Goal: Information Seeking & Learning: Learn about a topic

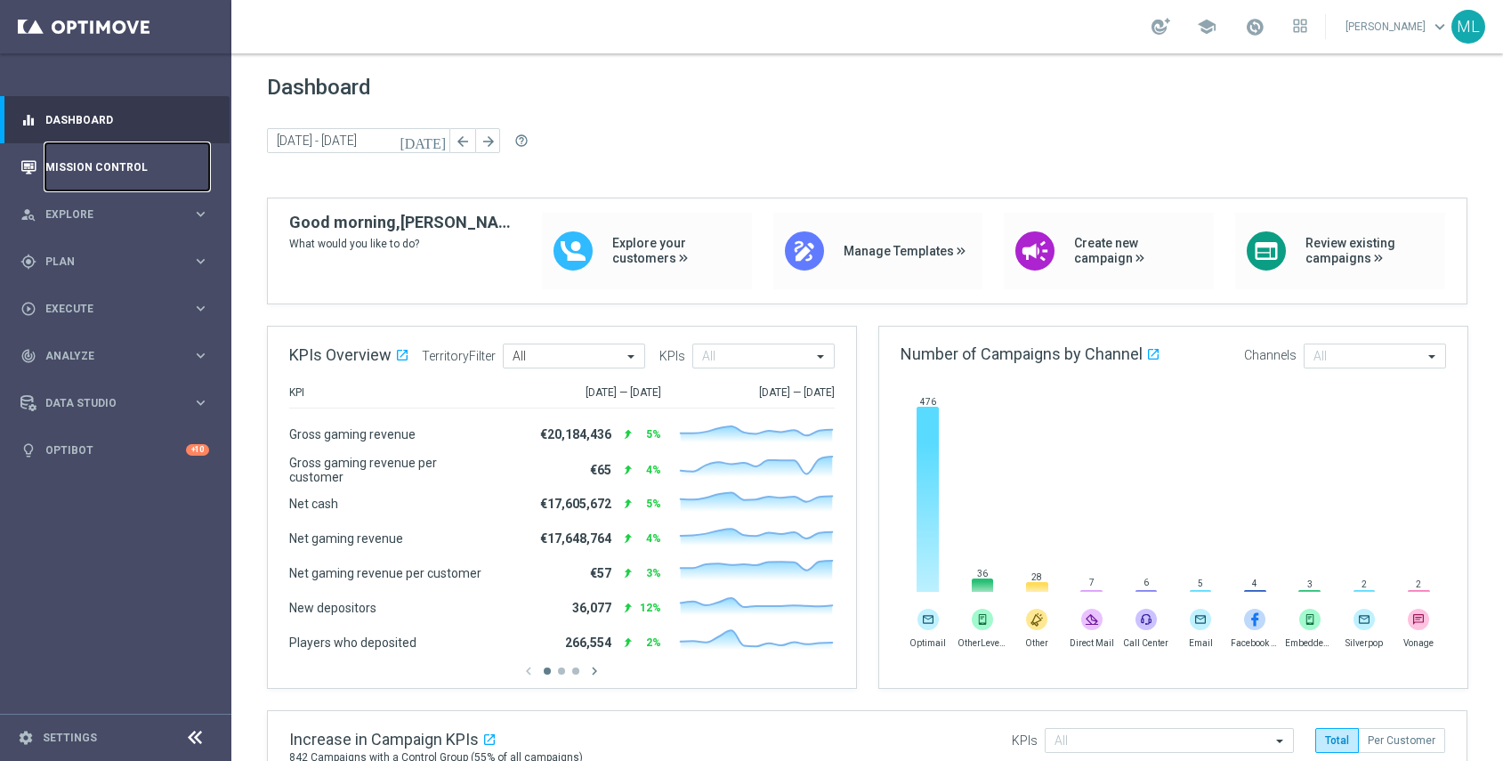
click at [101, 168] on link "Mission Control" at bounding box center [127, 166] width 164 height 47
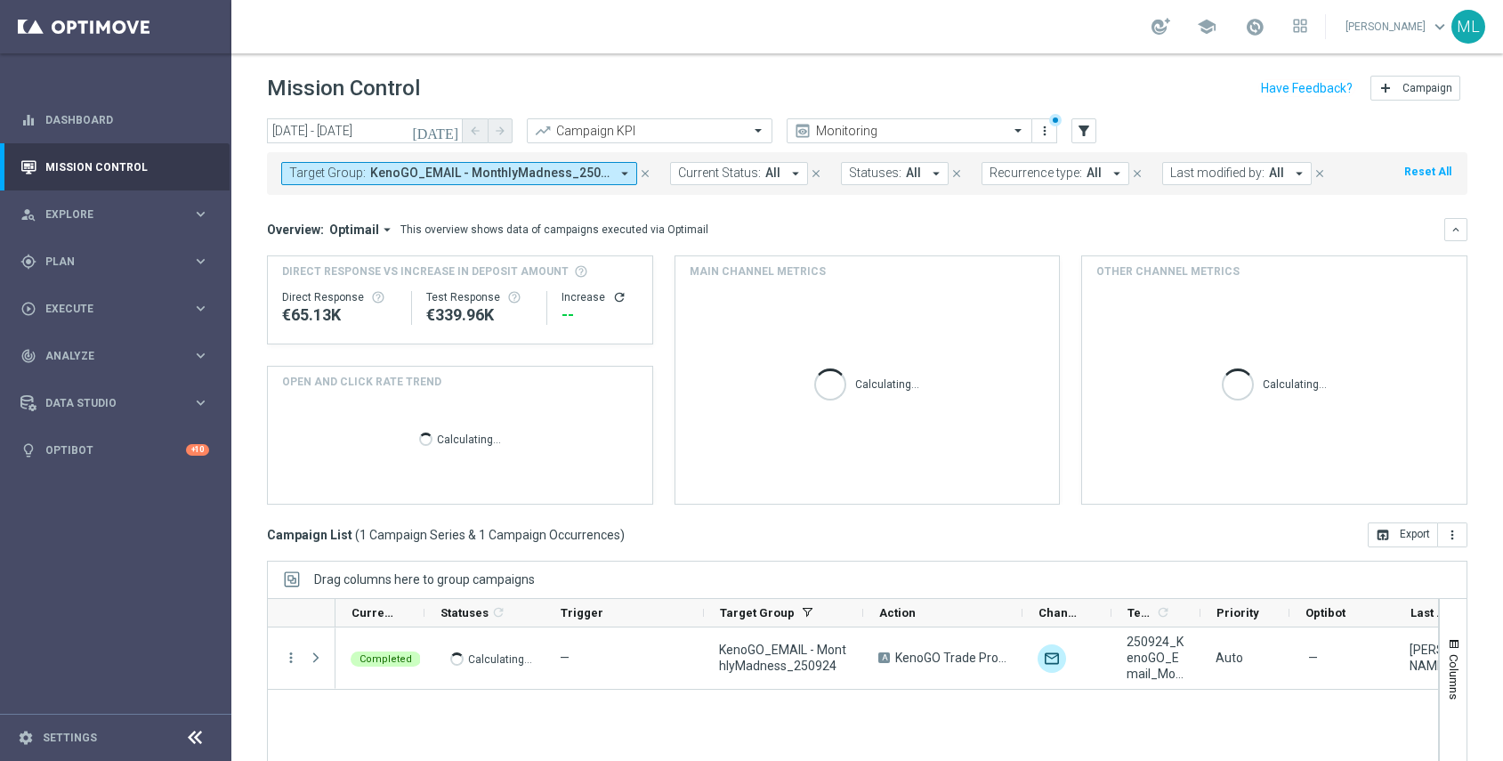
click at [452, 132] on icon "[DATE]" at bounding box center [436, 131] width 48 height 16
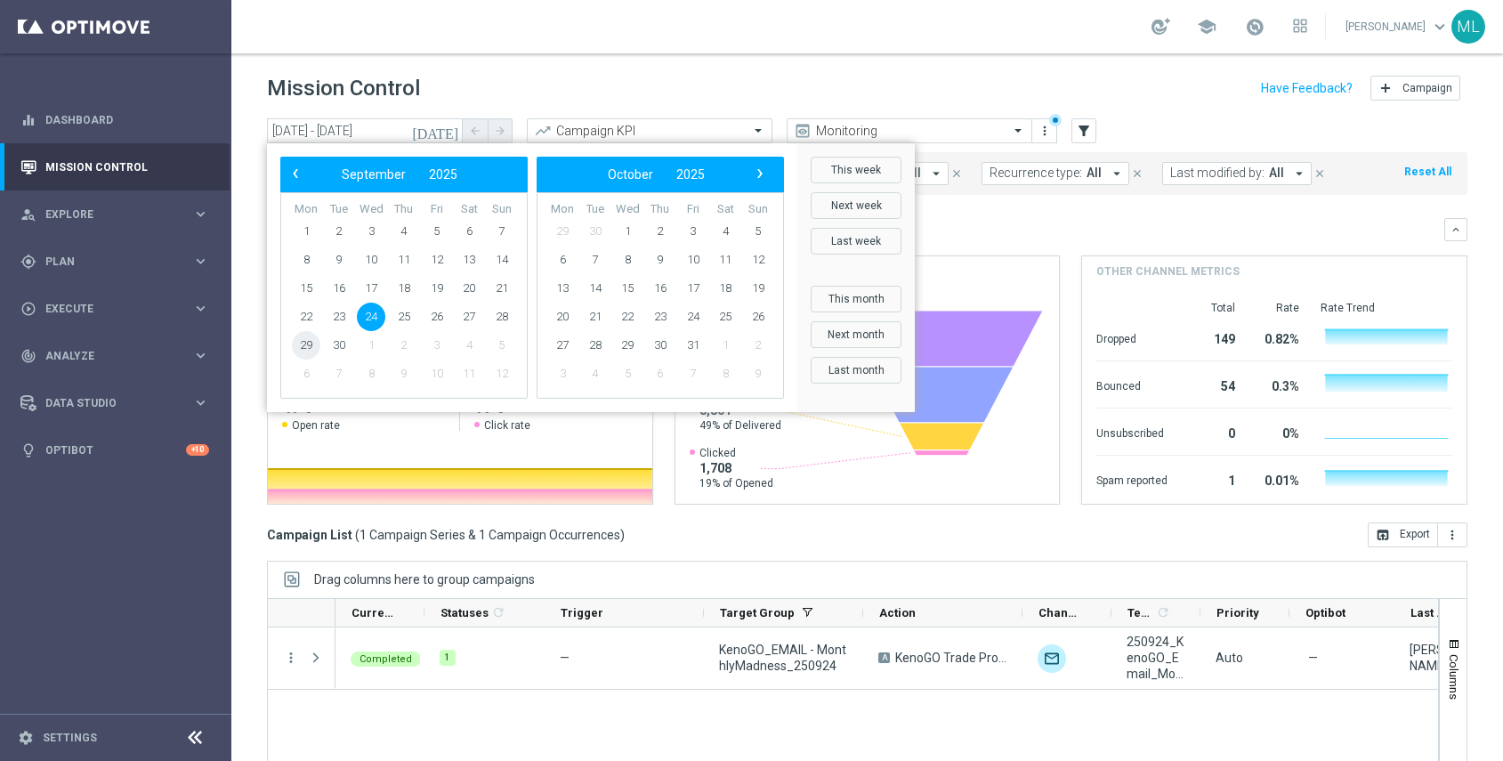
click at [310, 340] on span "29" at bounding box center [306, 345] width 28 height 28
click at [307, 340] on span "29" at bounding box center [306, 345] width 28 height 28
type input "29 Sep 2025 - 29 Sep 2025"
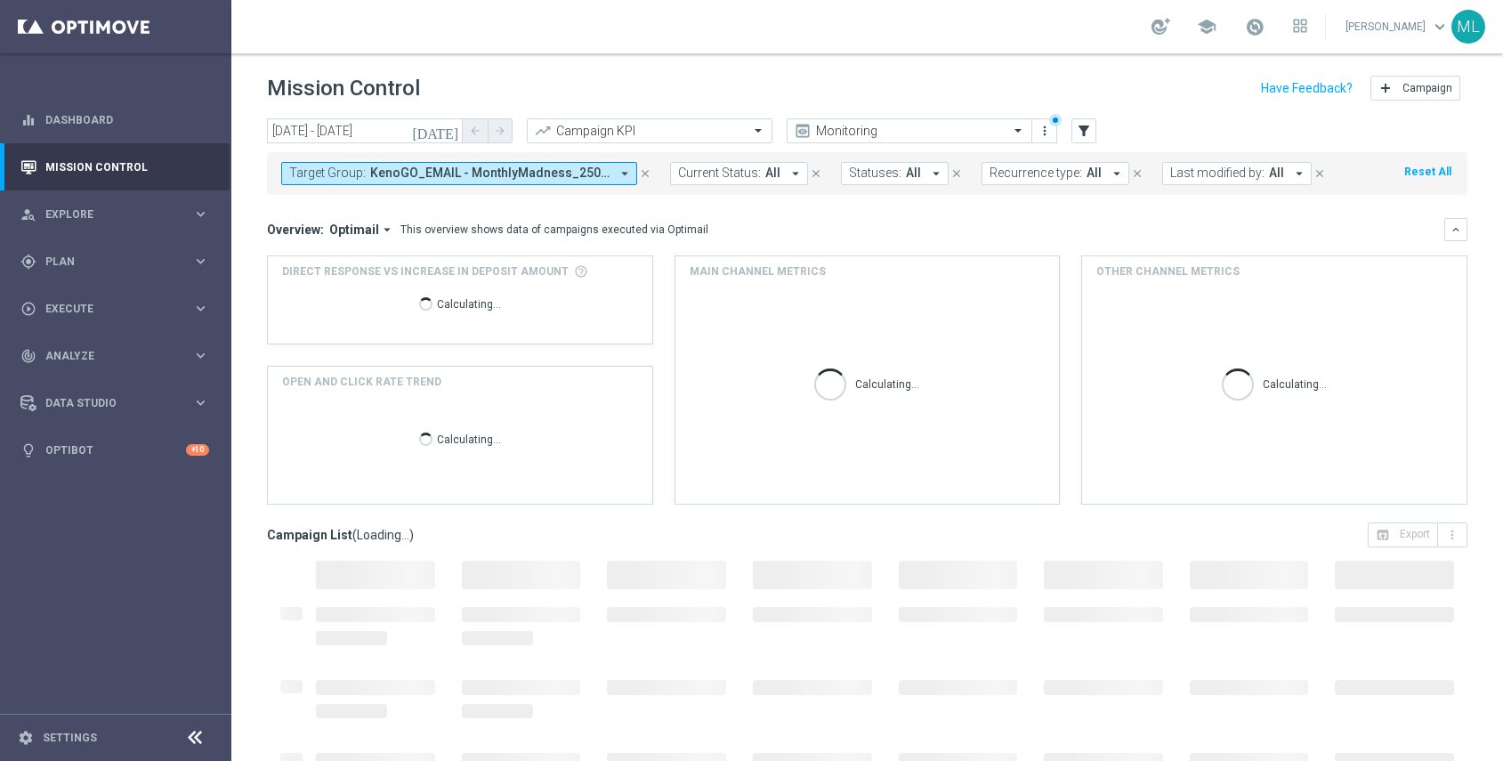
click at [592, 172] on span "KenoGO_EMAIL - MonthlyMadness_250924" at bounding box center [489, 173] width 239 height 15
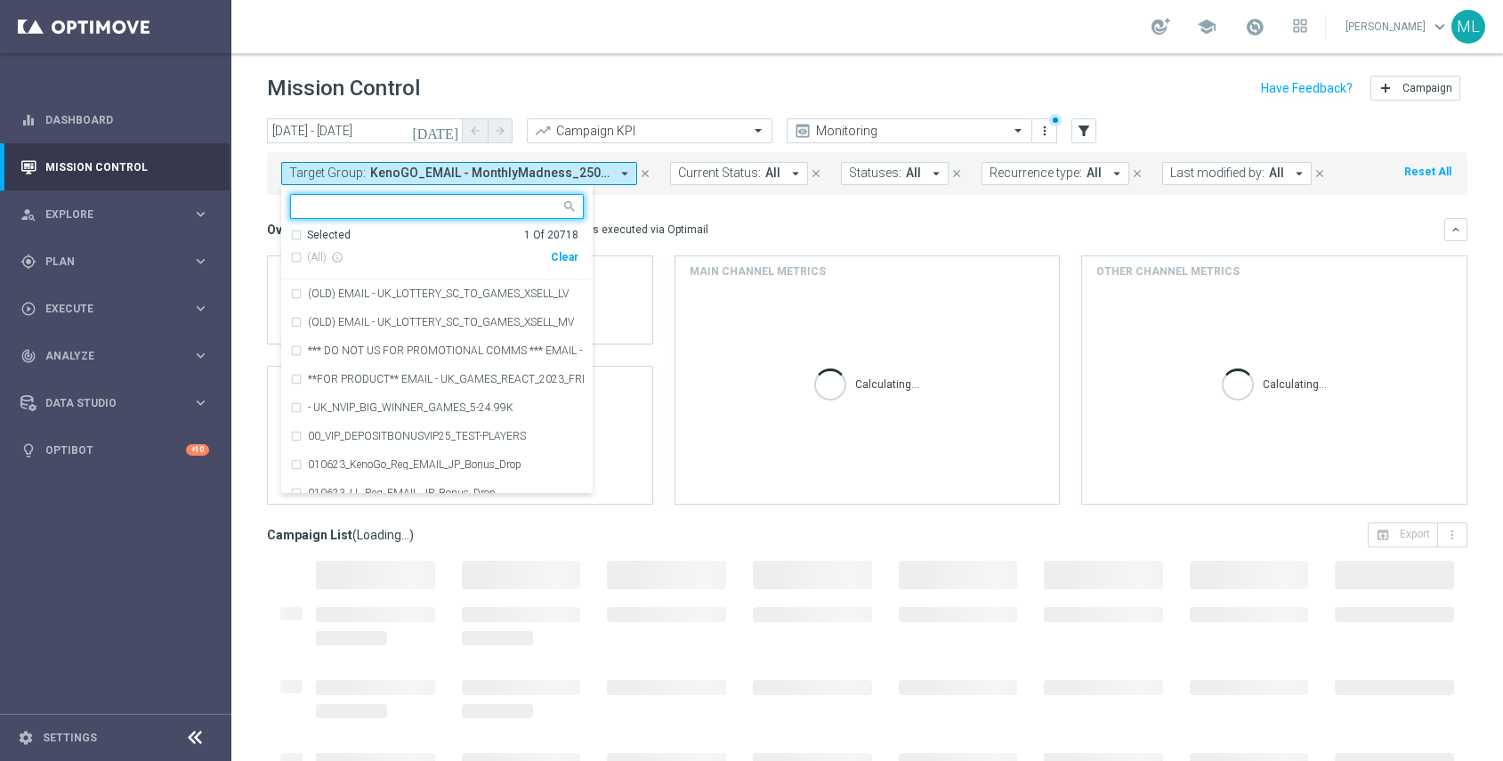
click at [0, 0] on div "Clear" at bounding box center [0, 0] width 0 height 0
click at [372, 208] on input "text" at bounding box center [430, 206] width 261 height 15
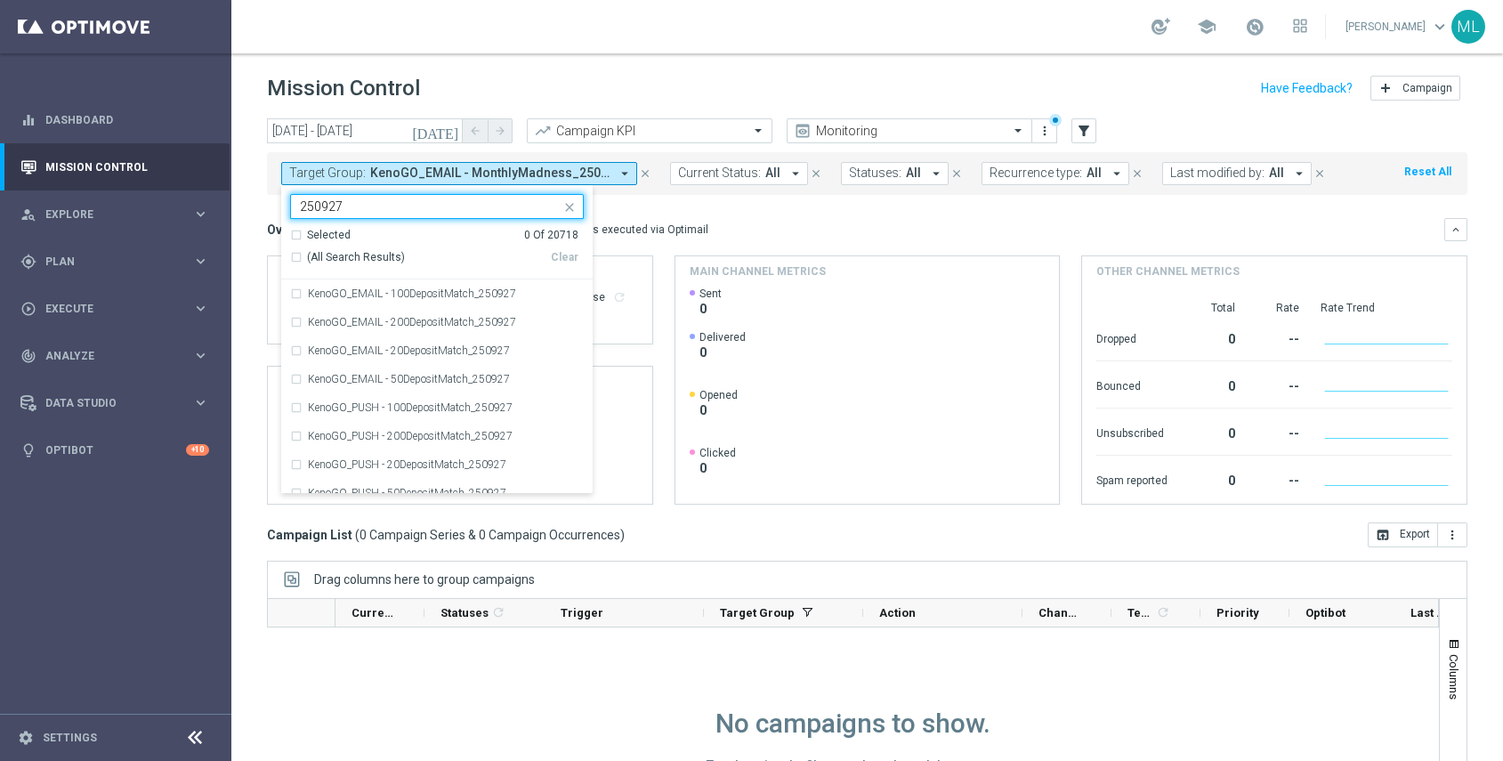
click at [296, 255] on div "(All Search Results)" at bounding box center [420, 257] width 261 height 15
type input "250927"
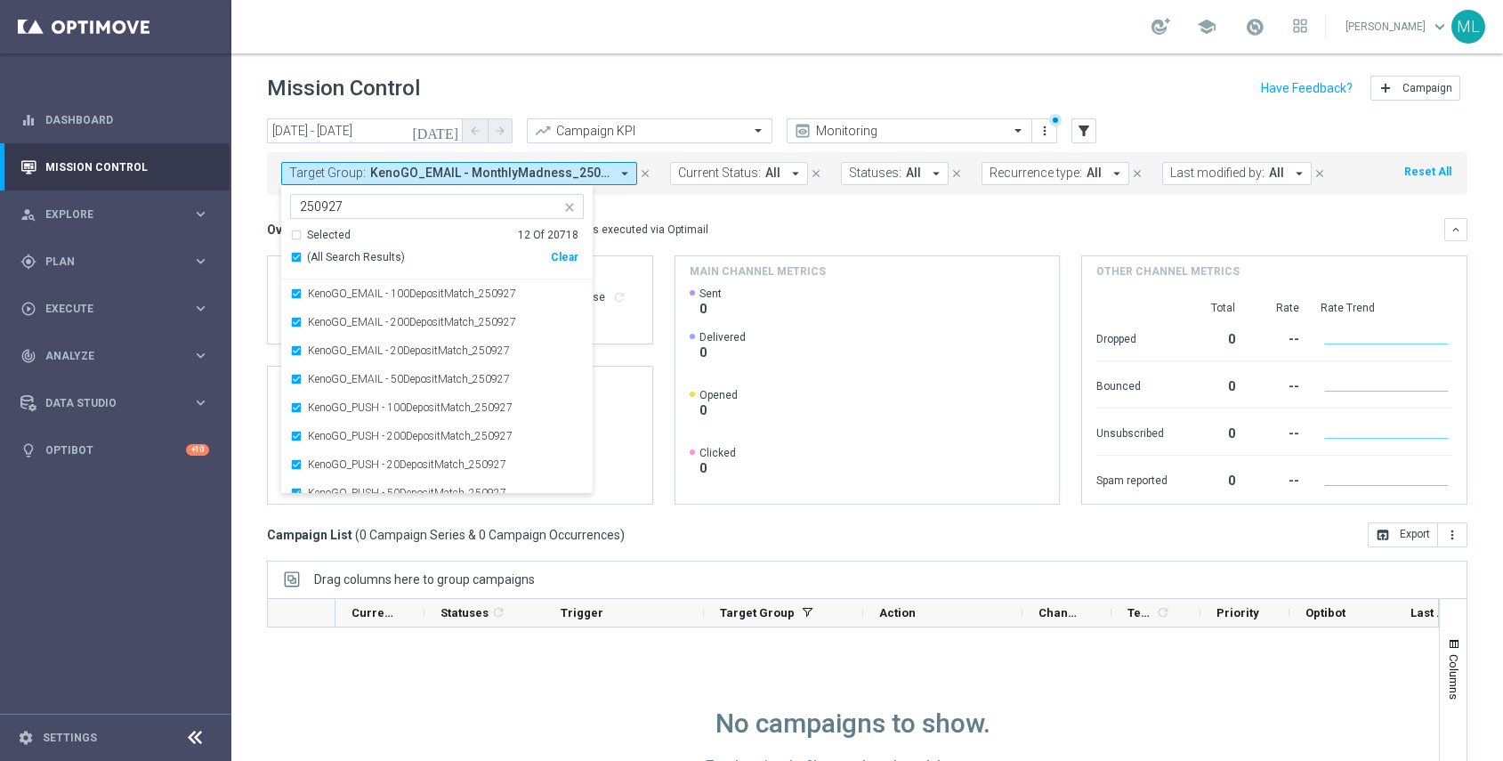
click at [443, 134] on icon "[DATE]" at bounding box center [436, 131] width 48 height 16
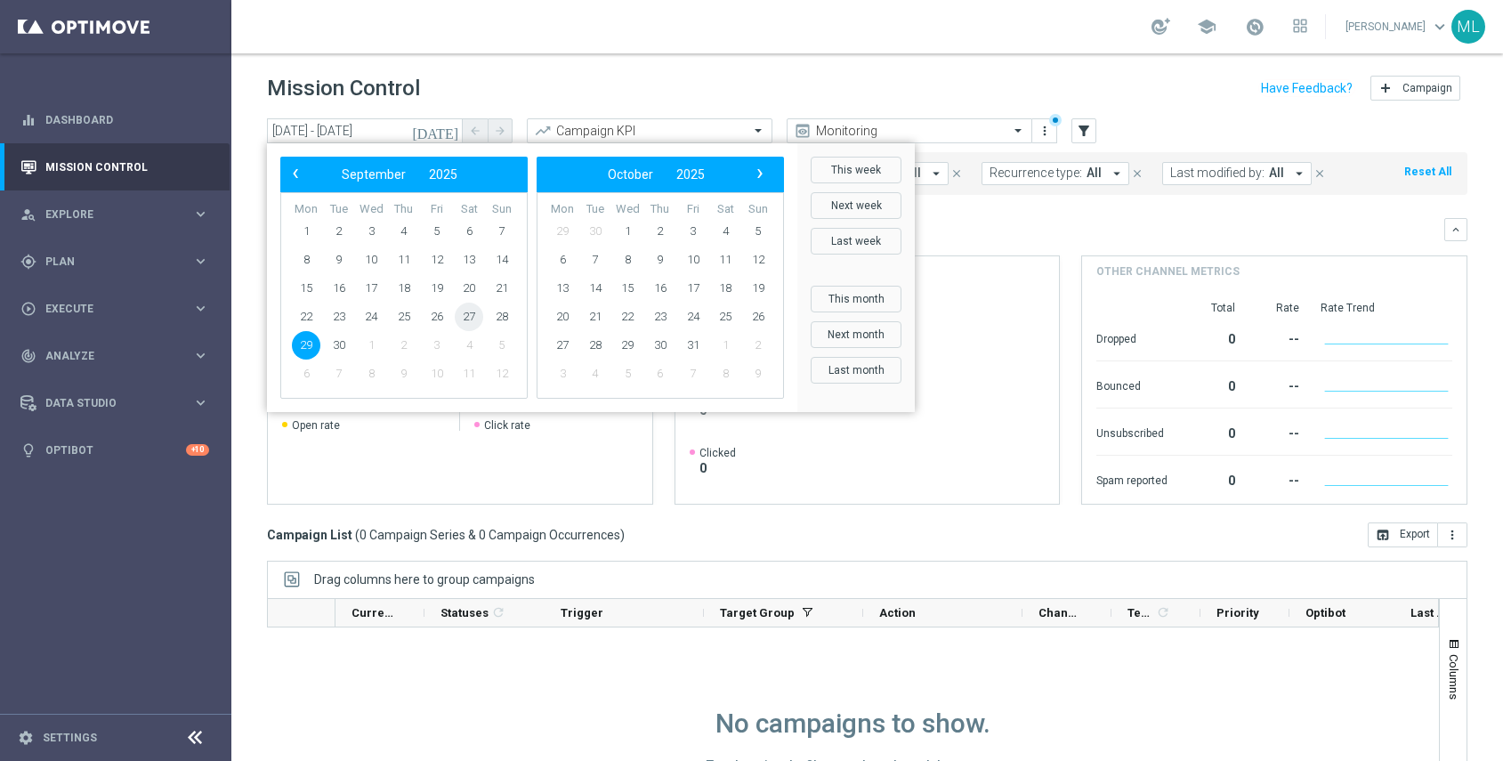
click at [458, 317] on span "27" at bounding box center [469, 317] width 28 height 28
click at [464, 316] on span "27" at bounding box center [469, 317] width 28 height 28
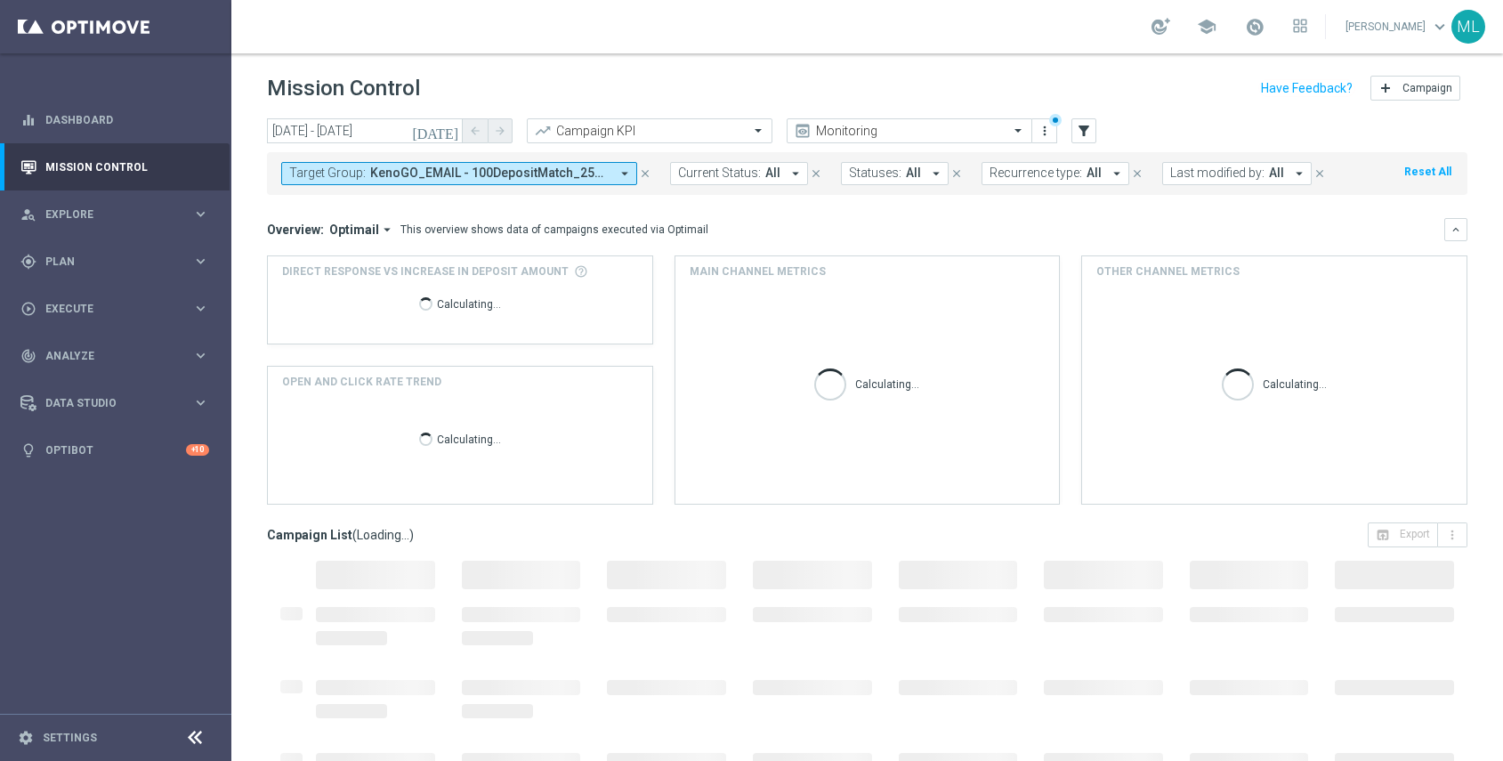
type input "27 Sep 2025 - 27 Sep 2025"
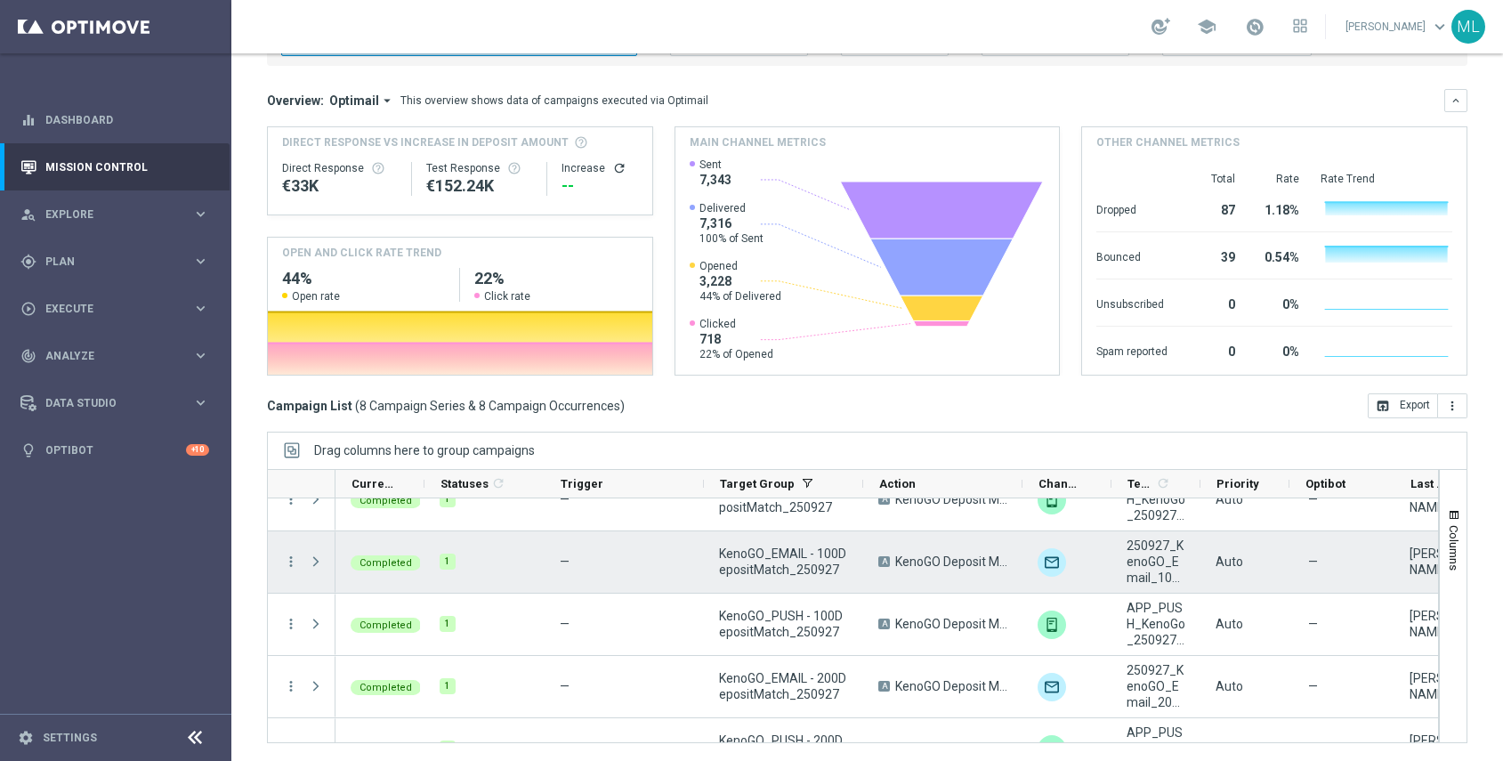
scroll to position [255, 0]
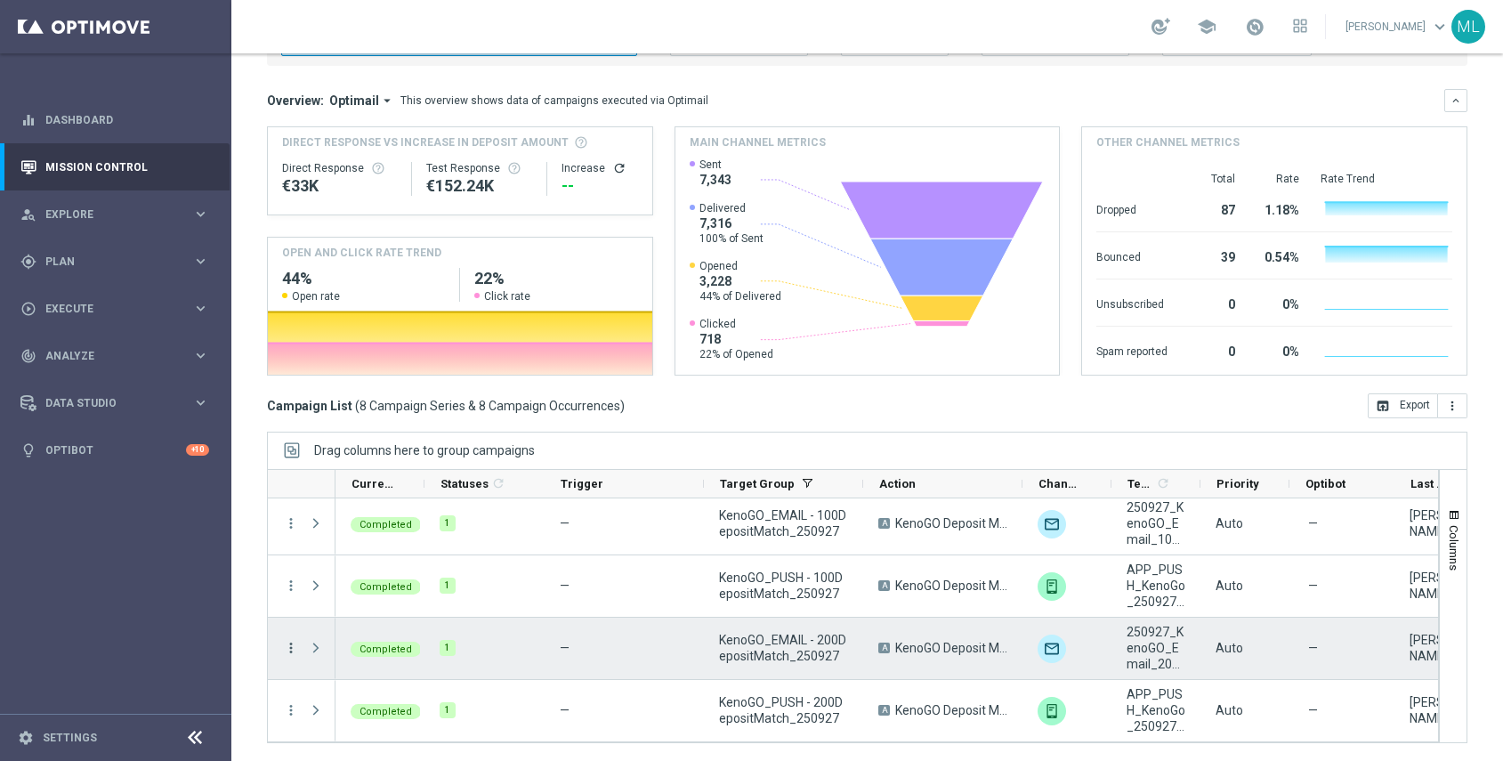
click at [296, 644] on icon "more_vert" at bounding box center [291, 648] width 16 height 16
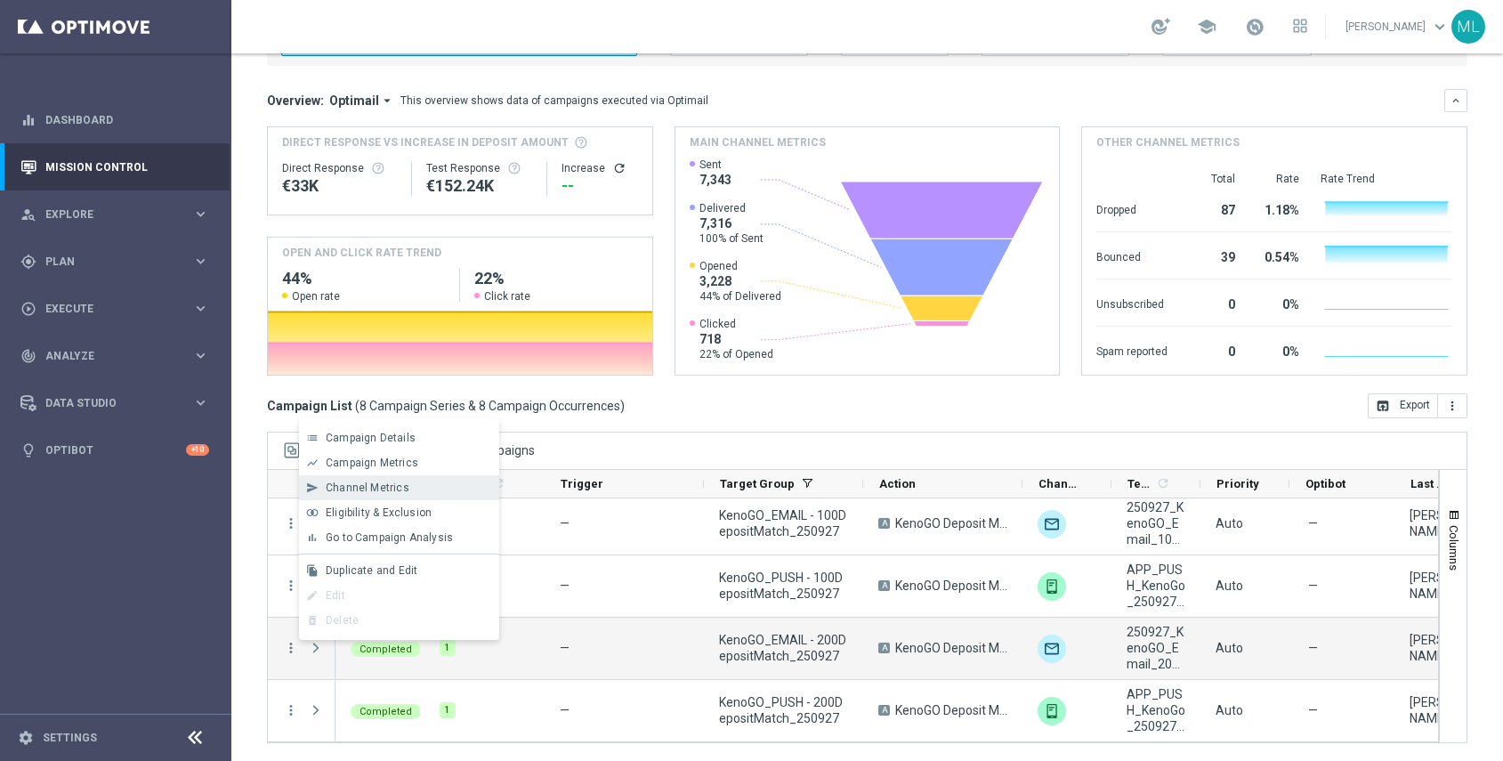
click at [368, 497] on div "send Channel Metrics" at bounding box center [399, 487] width 200 height 25
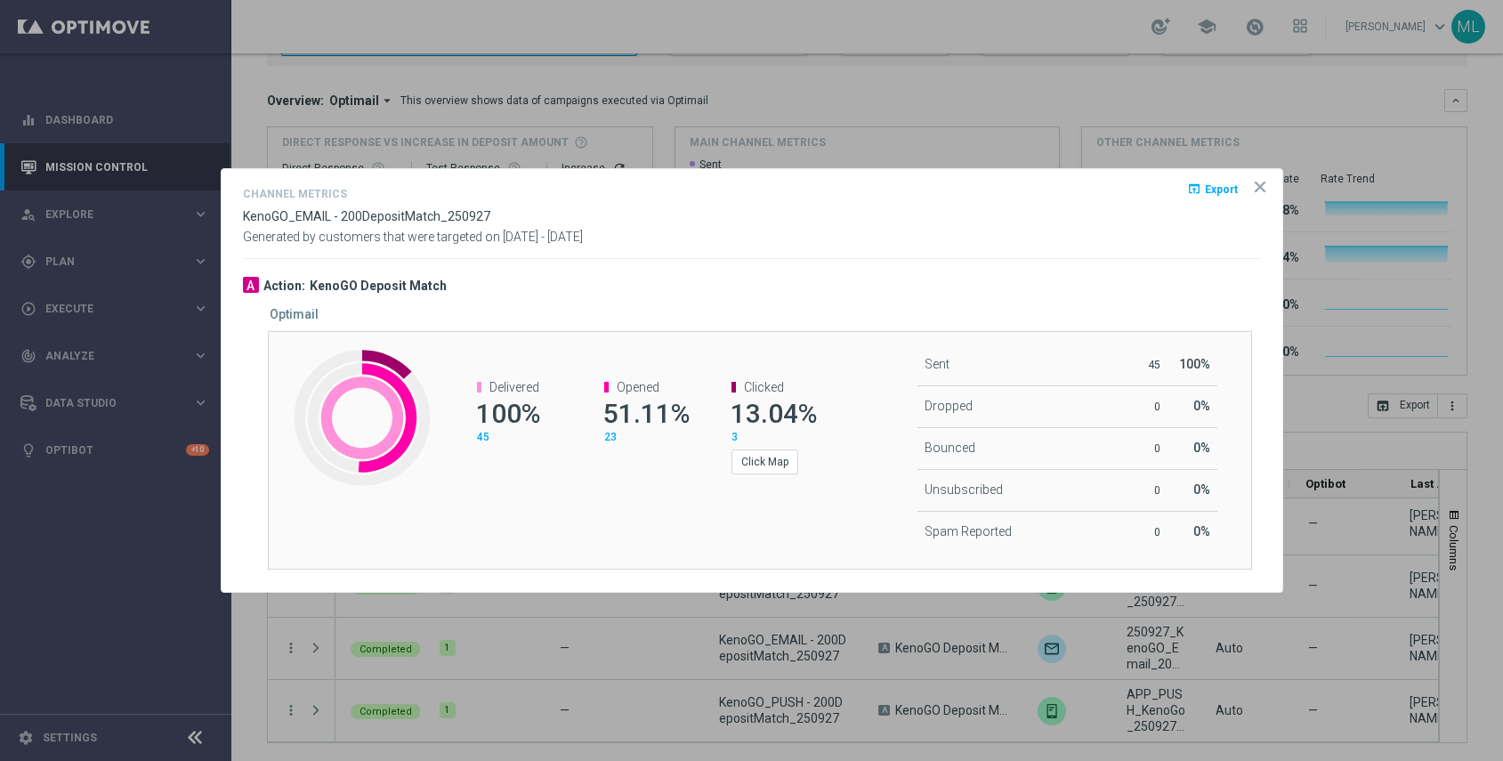
click at [1261, 188] on icon "icon" at bounding box center [1260, 186] width 9 height 9
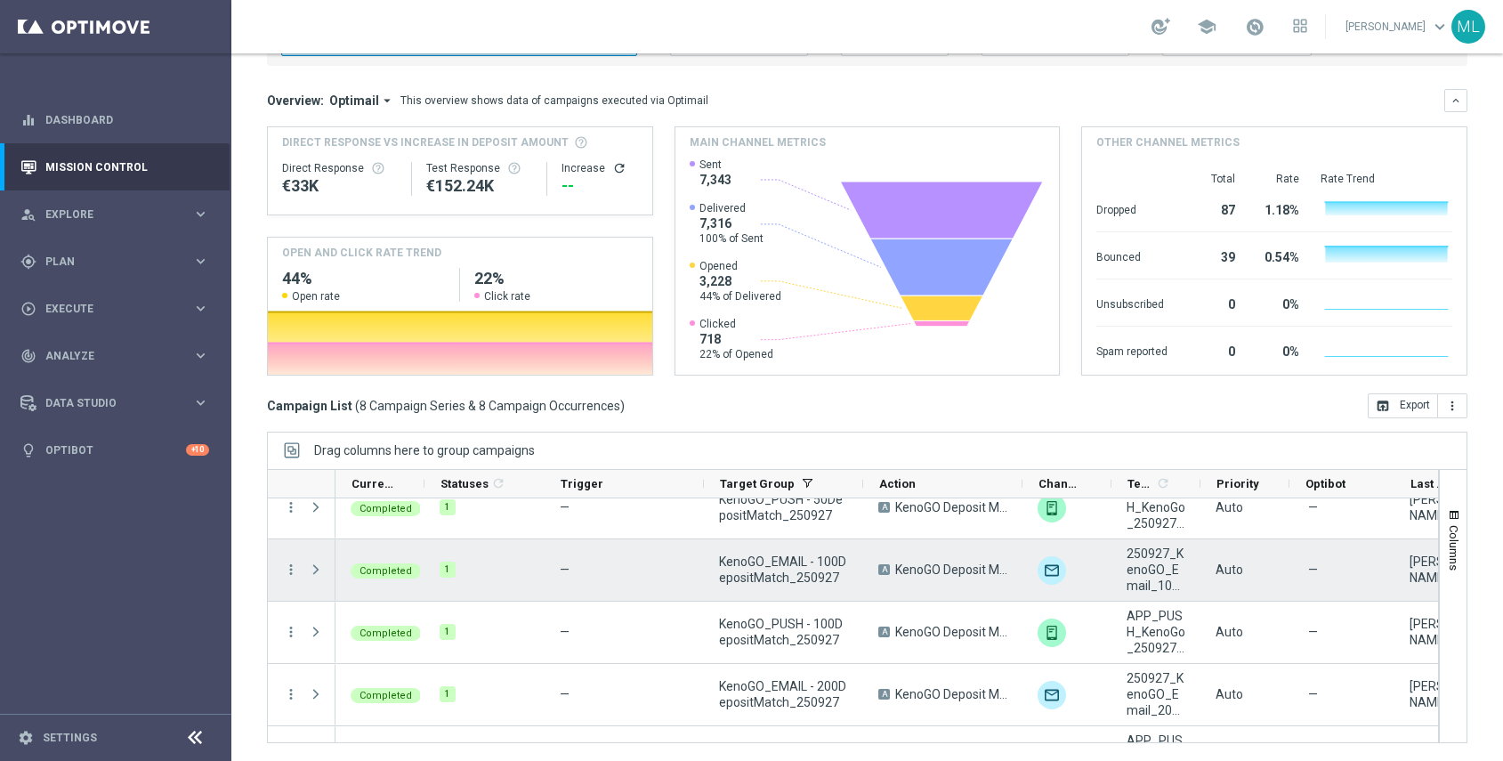
scroll to position [201, 0]
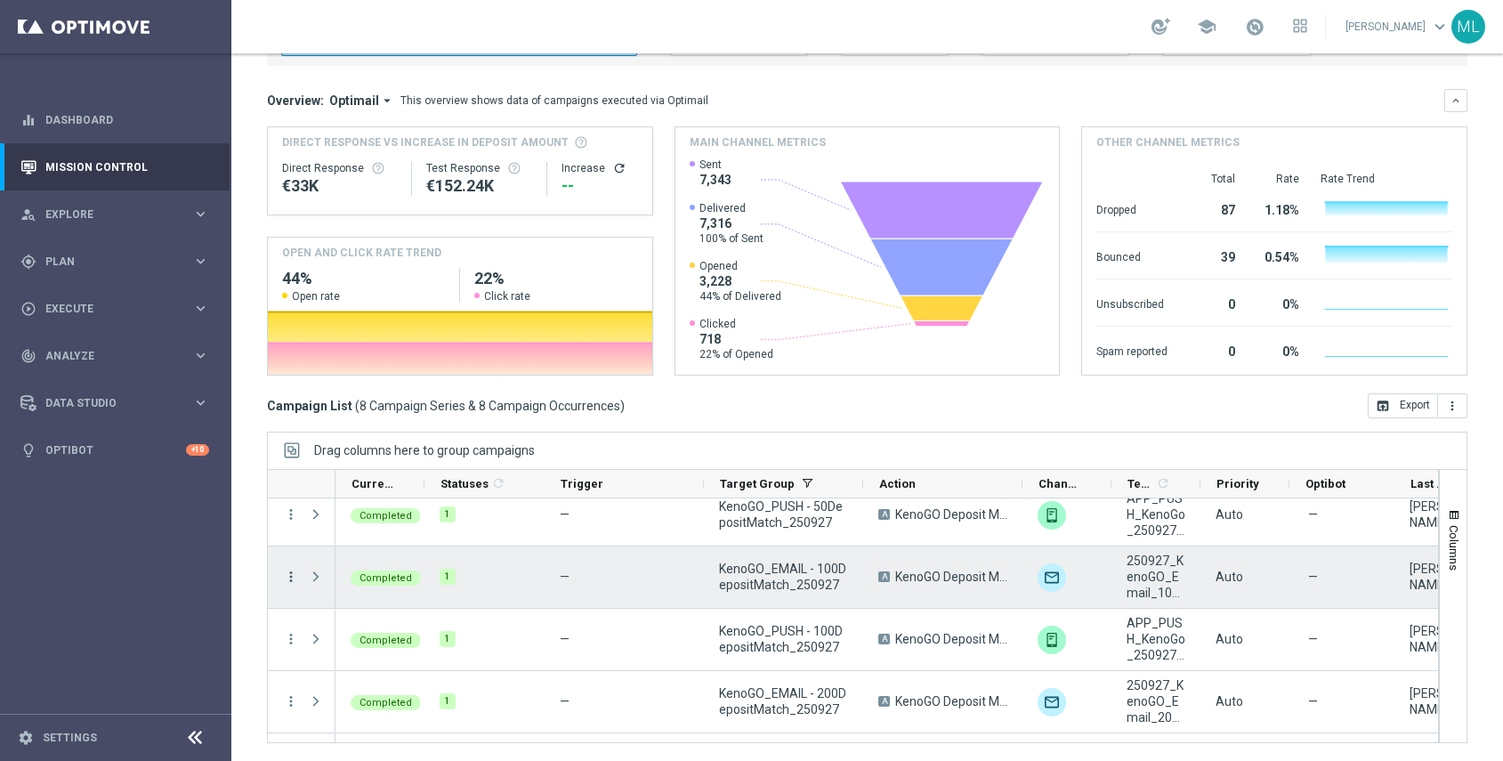
click at [293, 579] on icon "more_vert" at bounding box center [291, 577] width 16 height 16
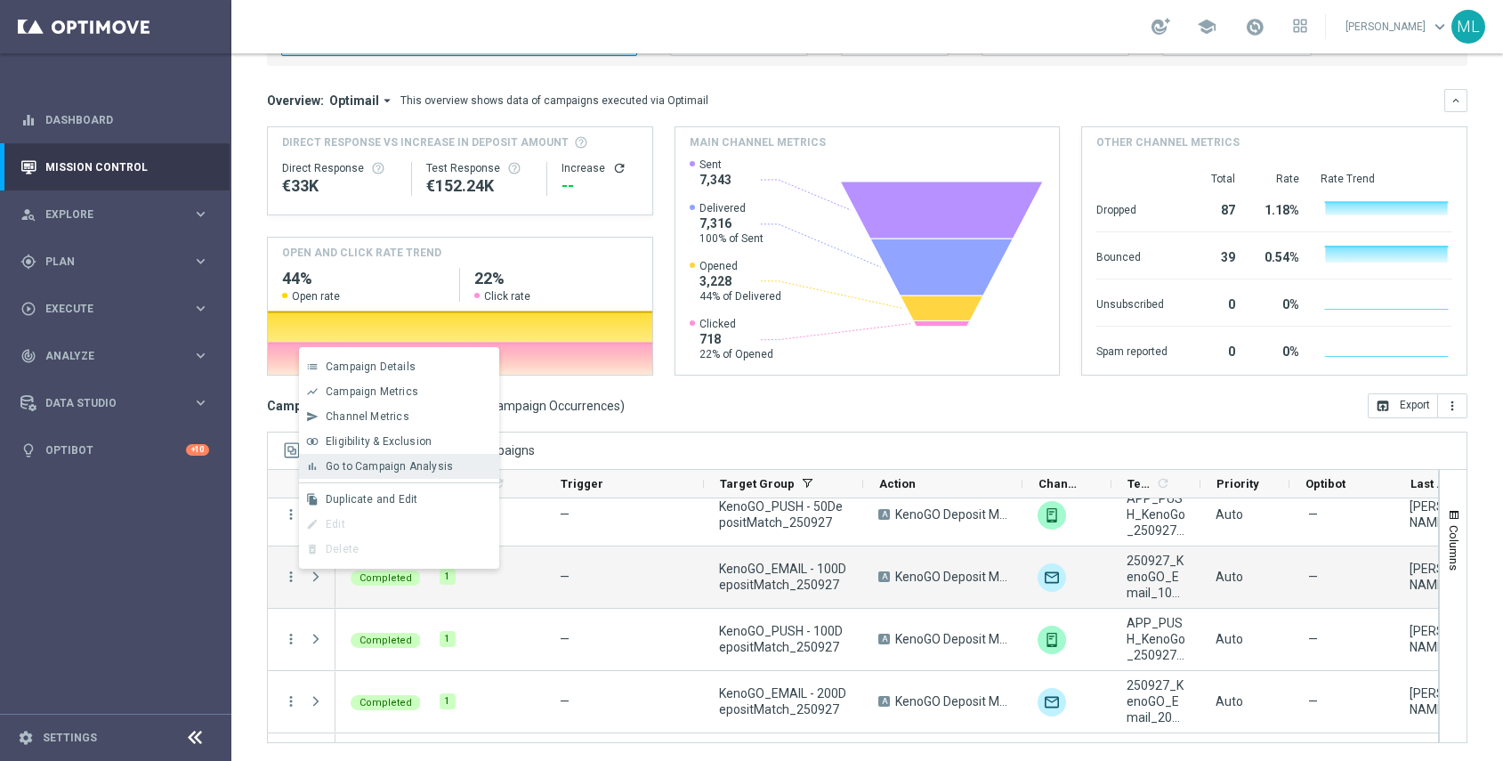
click at [369, 464] on span "Go to Campaign Analysis" at bounding box center [389, 466] width 127 height 12
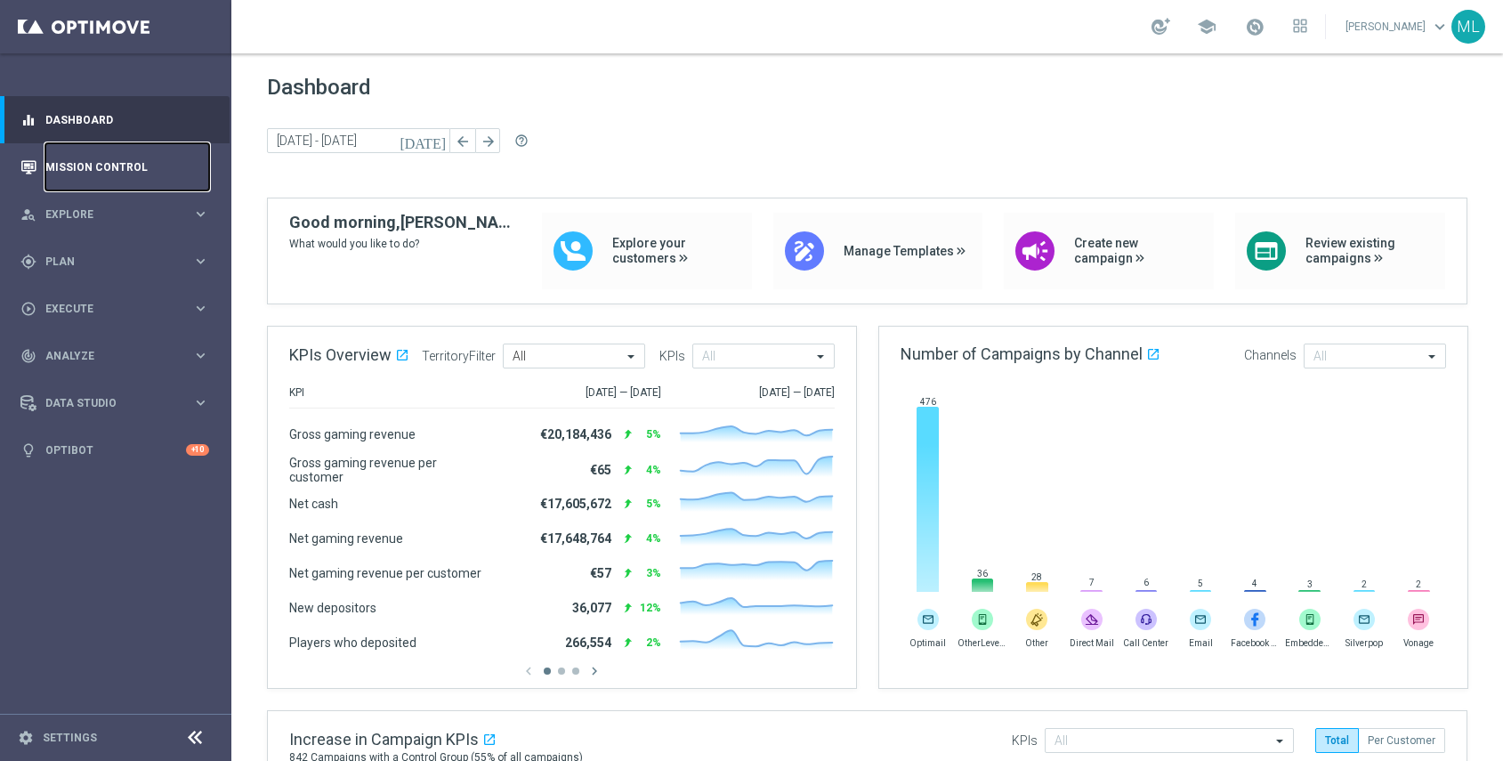
click at [91, 177] on link "Mission Control" at bounding box center [127, 166] width 164 height 47
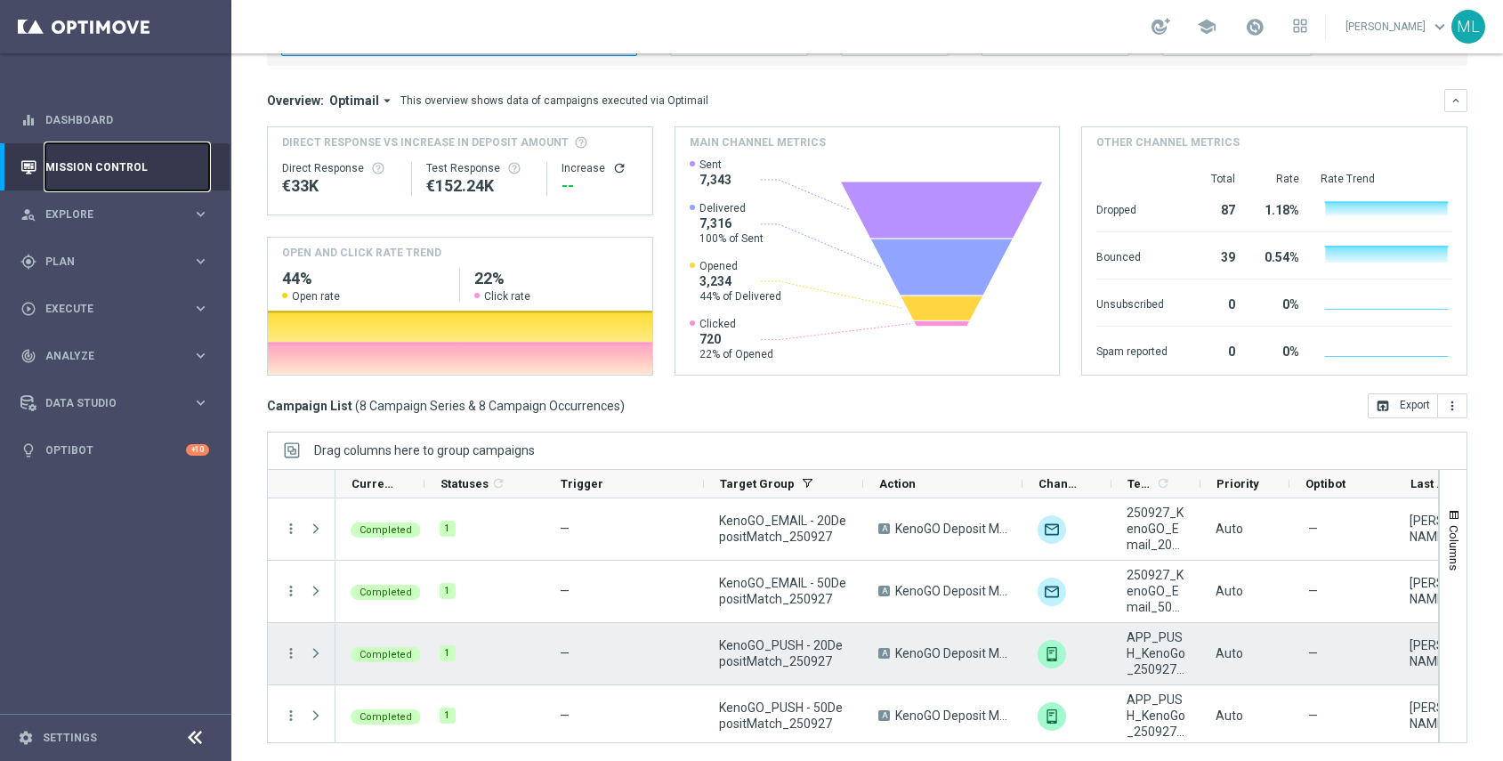
scroll to position [255, 0]
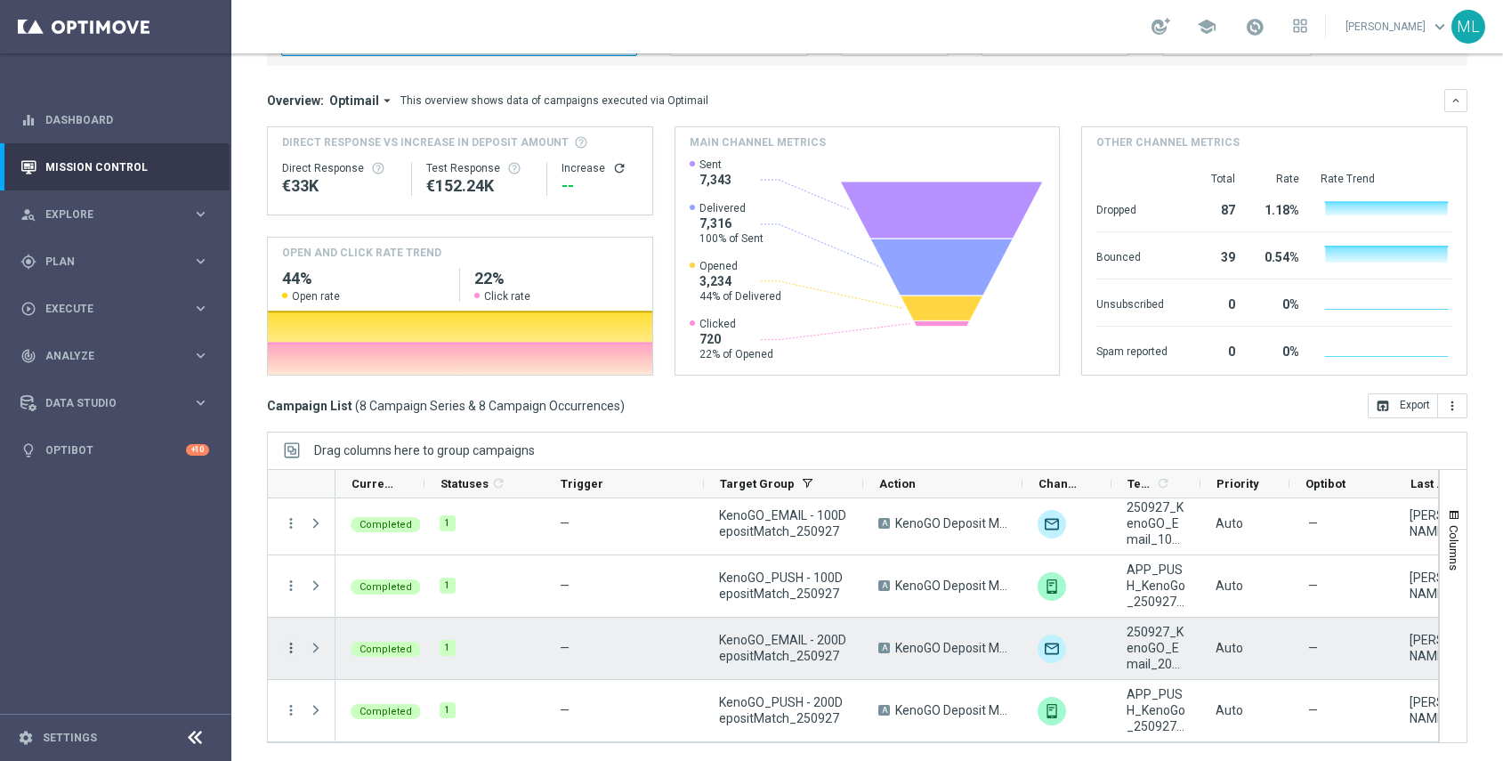
click at [290, 648] on icon "more_vert" at bounding box center [291, 648] width 16 height 16
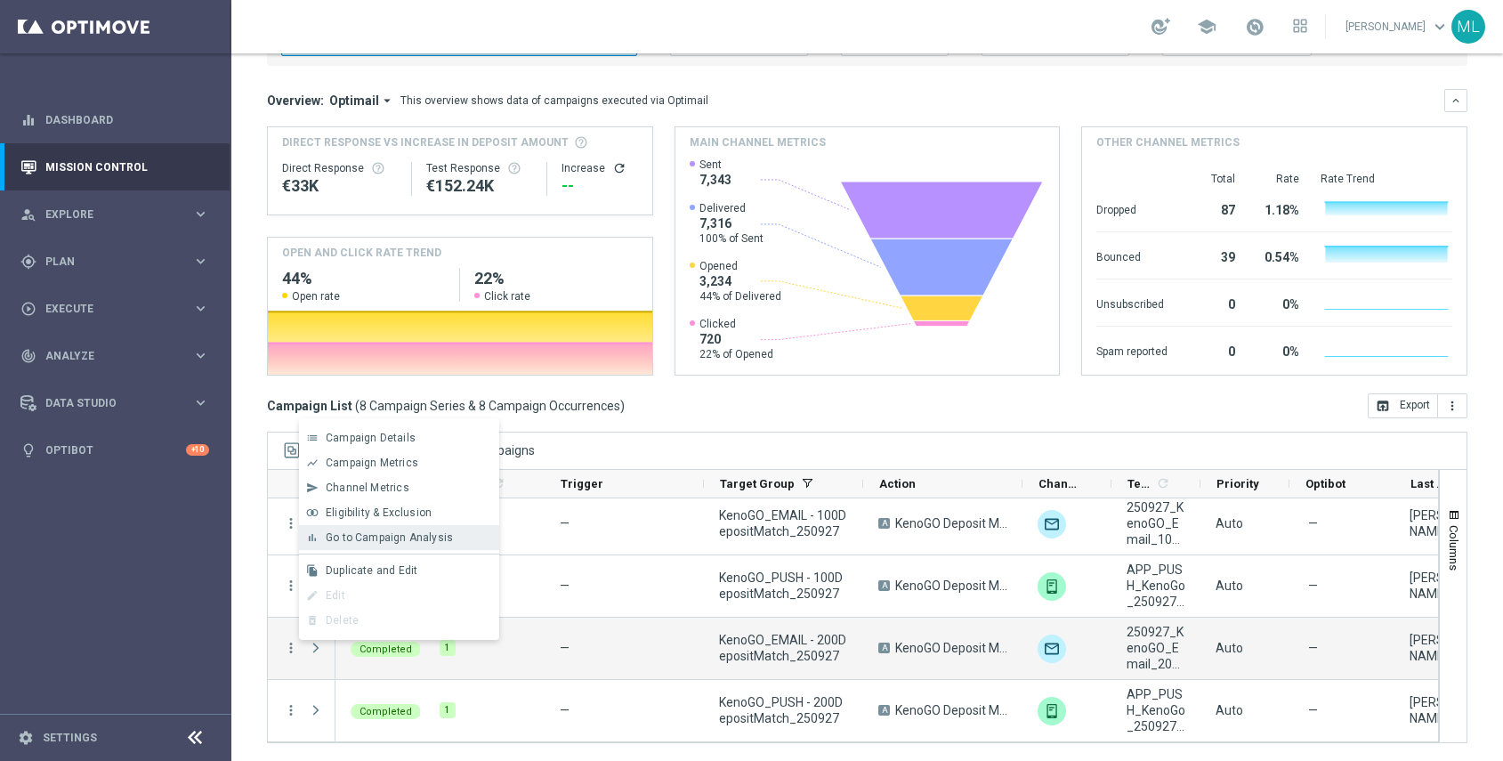
click at [336, 543] on span "Go to Campaign Analysis" at bounding box center [389, 537] width 127 height 12
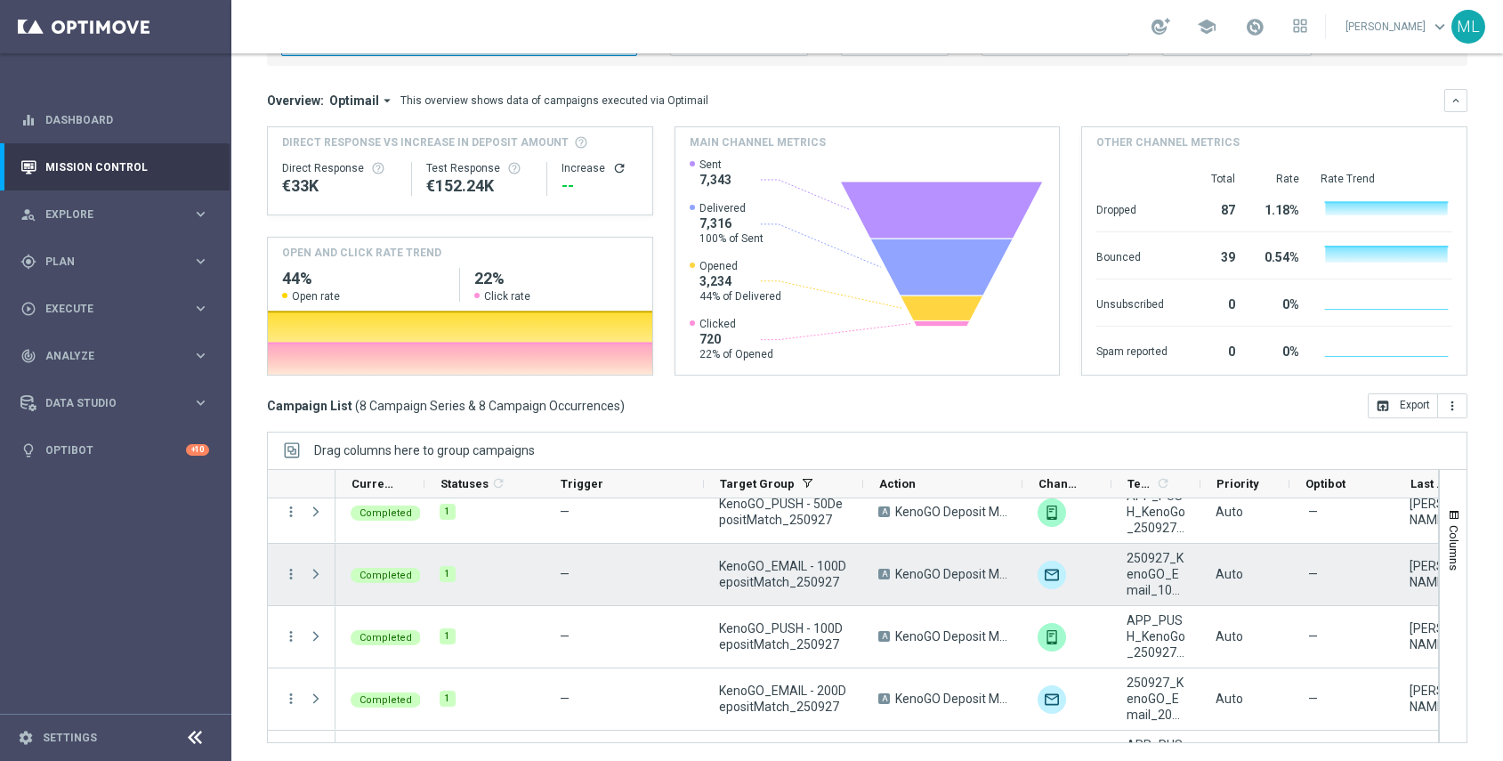
scroll to position [186, 0]
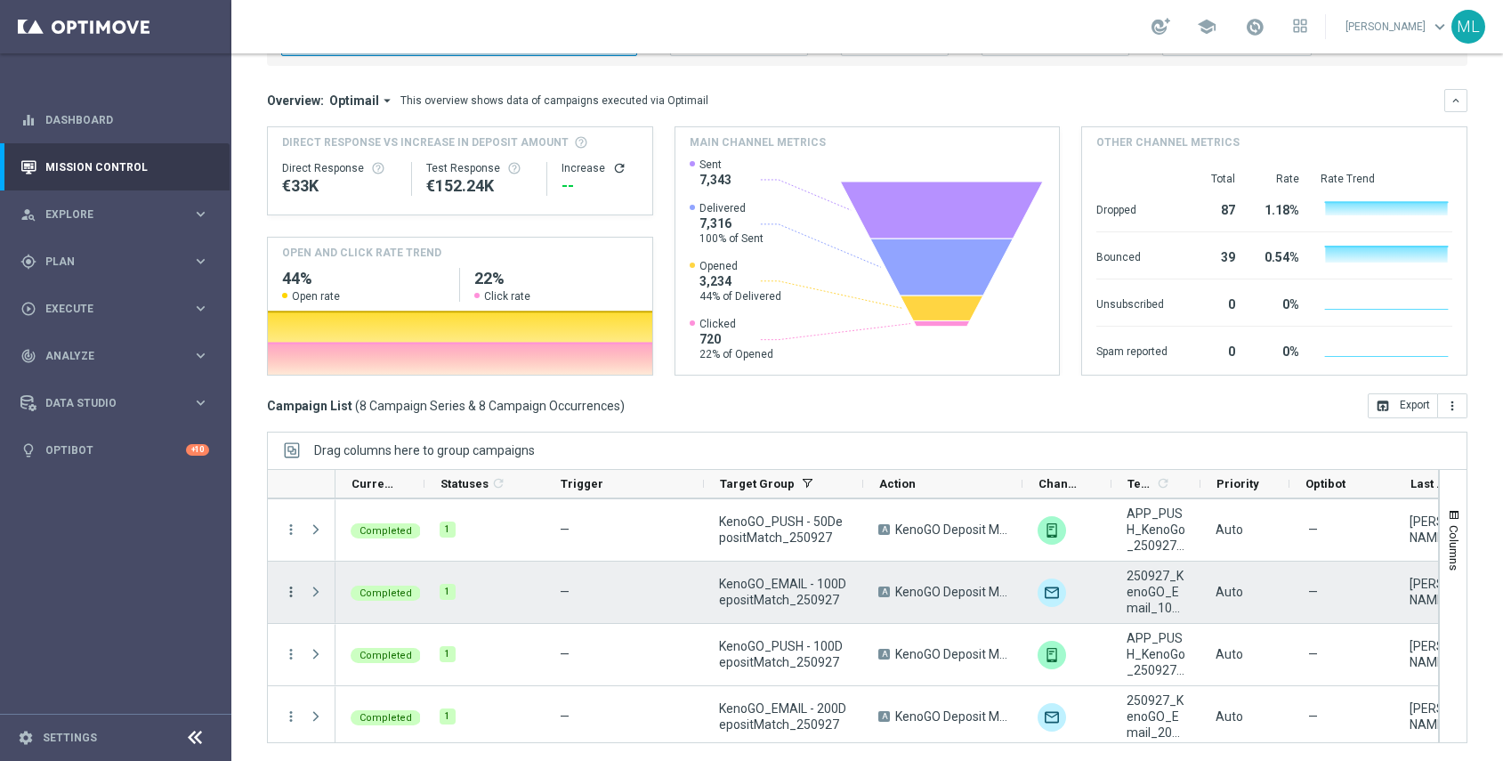
click at [295, 593] on icon "more_vert" at bounding box center [291, 592] width 16 height 16
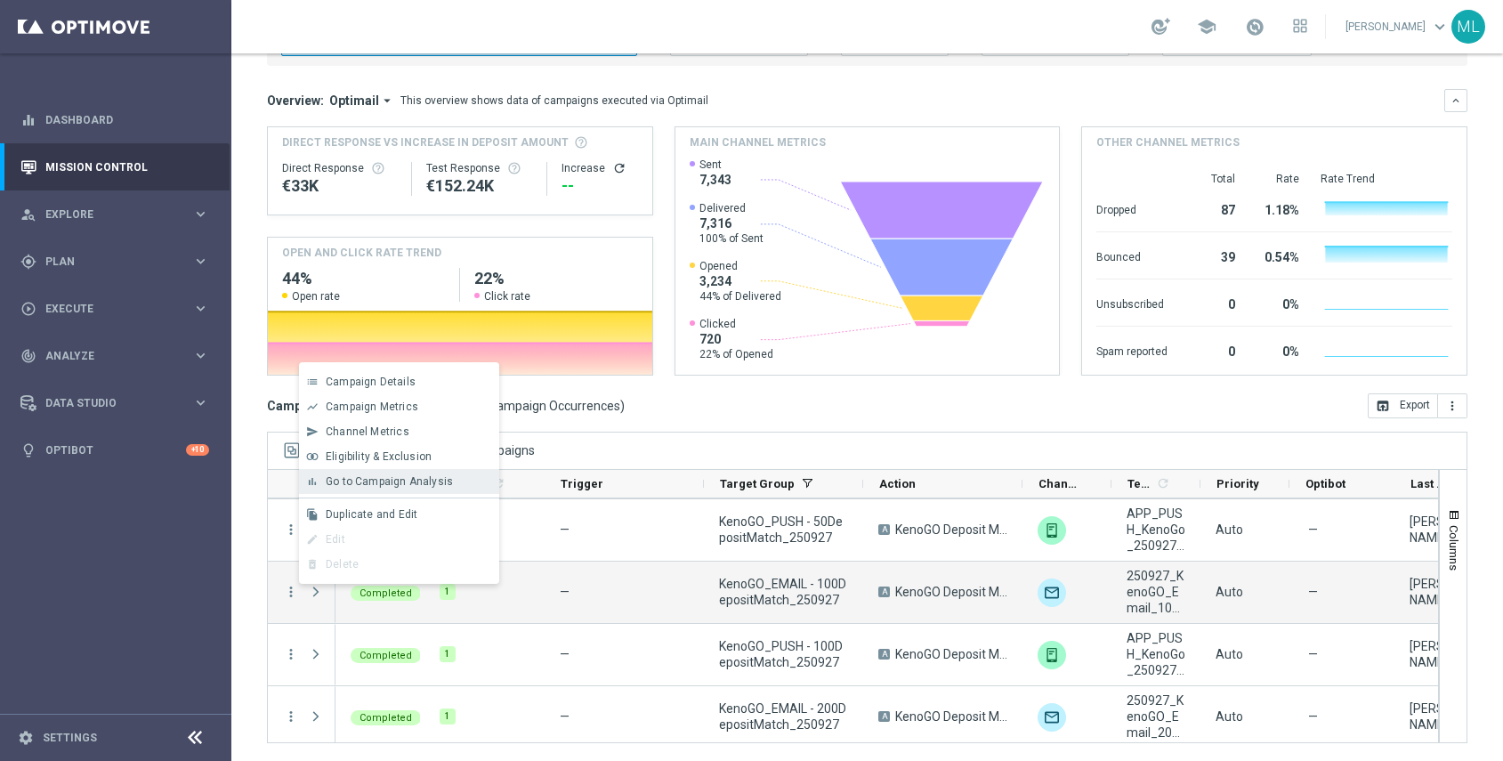
click at [355, 490] on div "bar_chart Go to Campaign Analysis" at bounding box center [399, 481] width 200 height 25
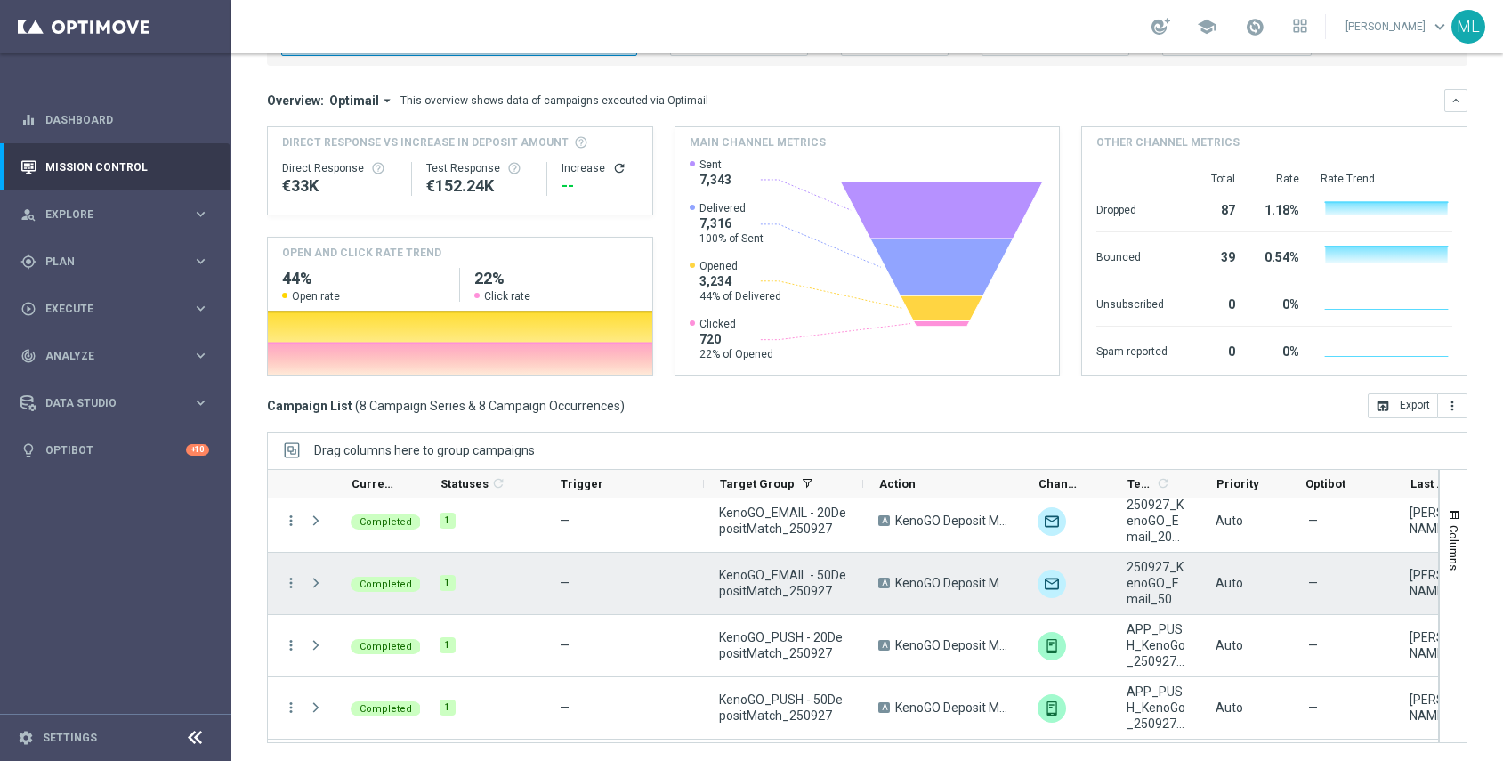
scroll to position [4, 0]
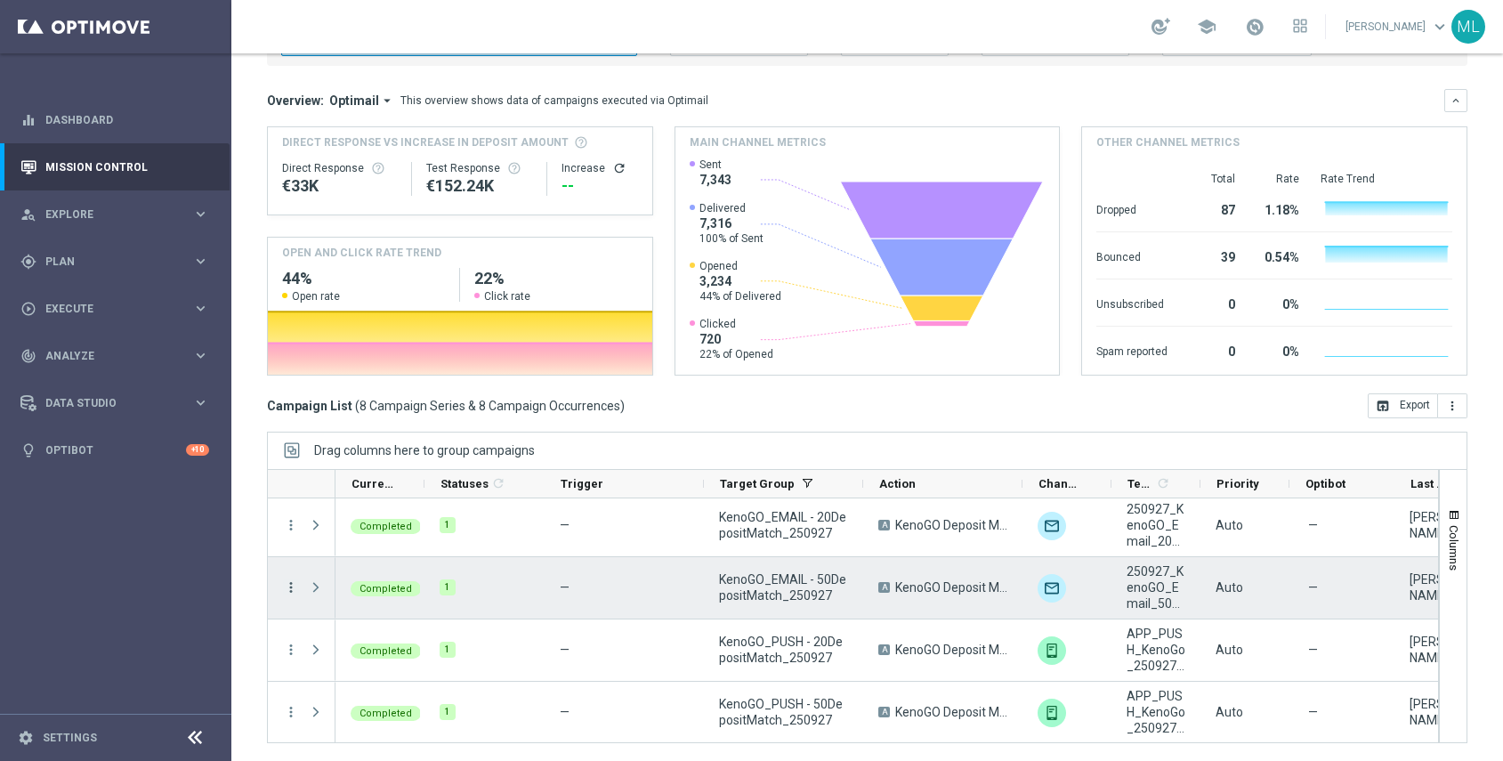
click at [288, 583] on icon "more_vert" at bounding box center [291, 587] width 16 height 16
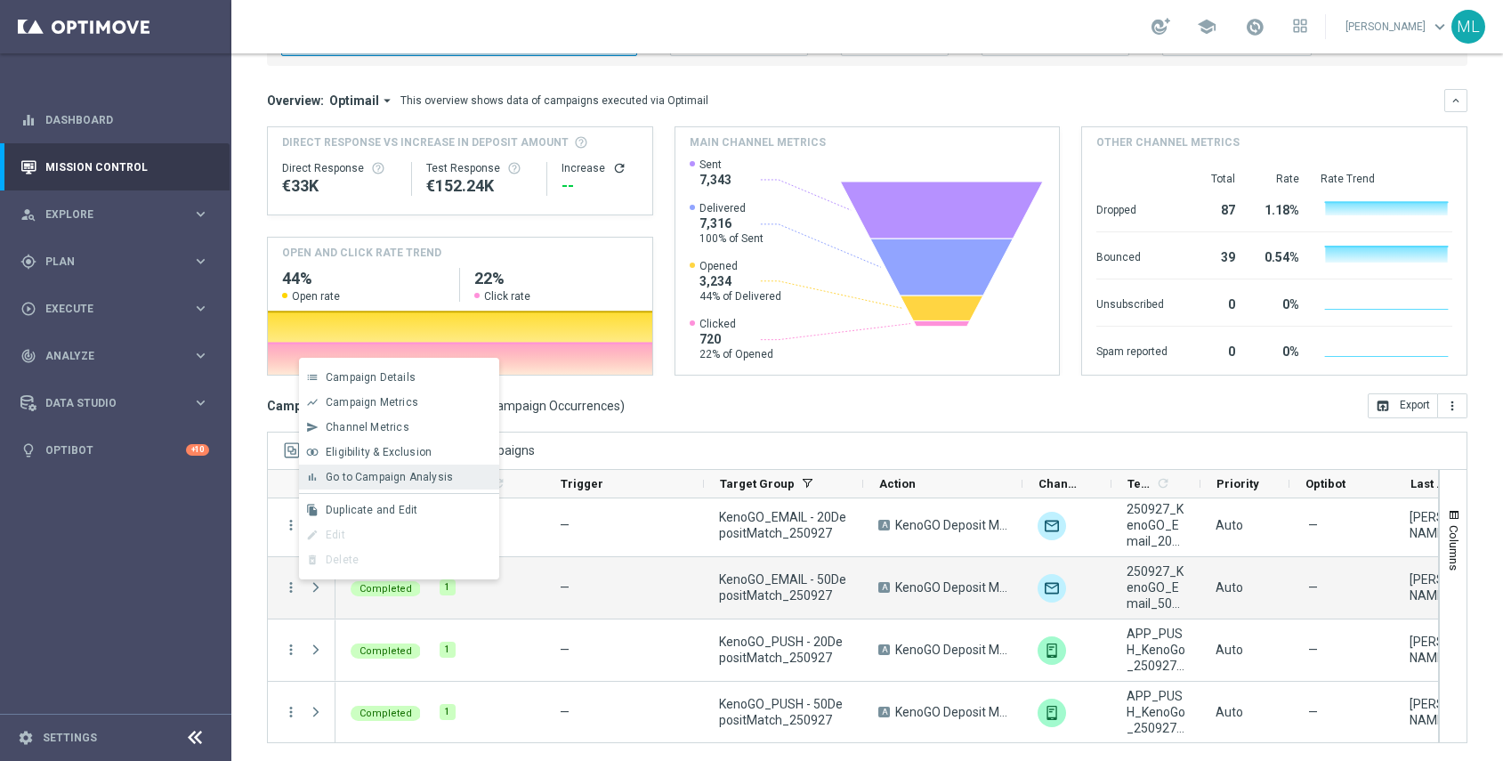
click at [371, 482] on span "Go to Campaign Analysis" at bounding box center [389, 477] width 127 height 12
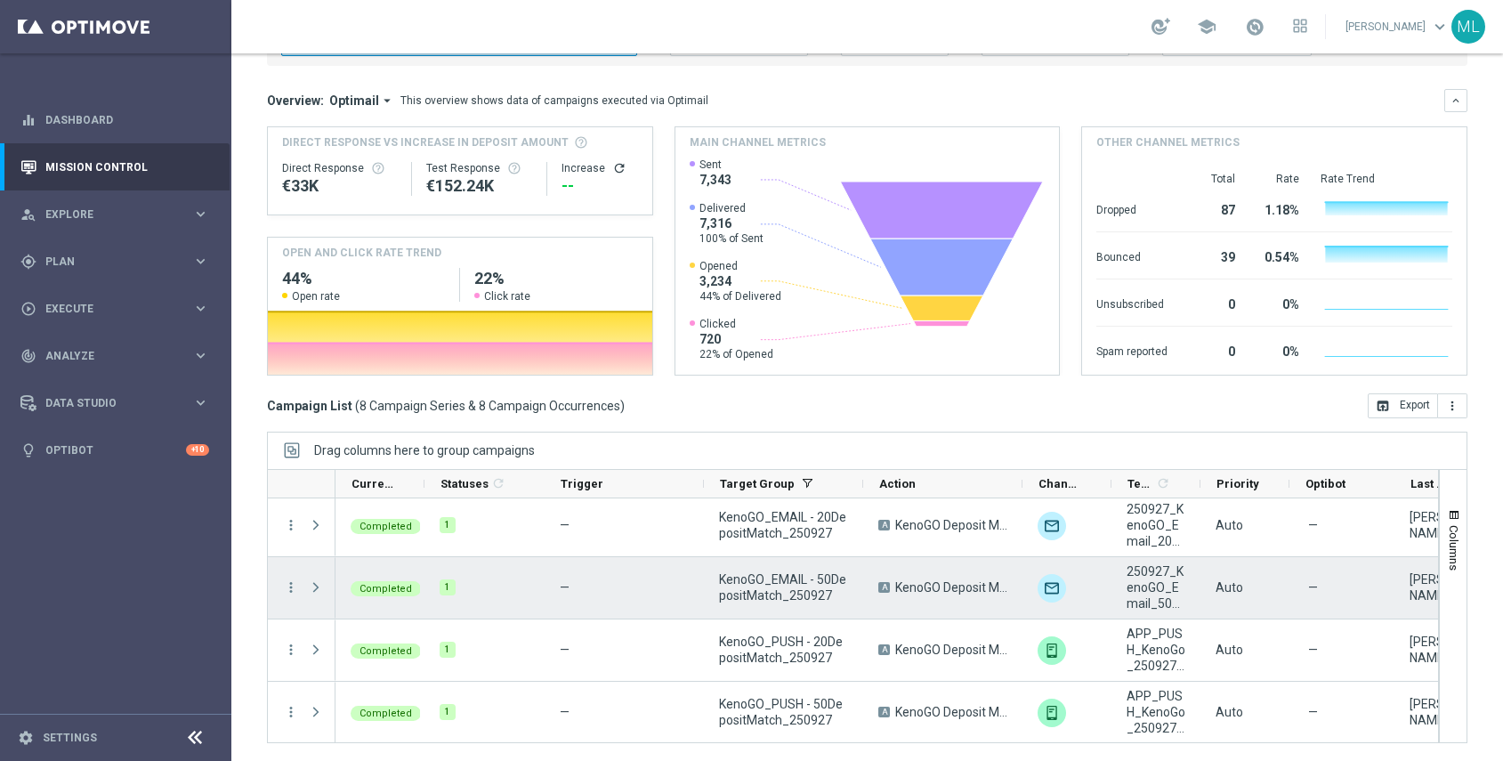
scroll to position [0, 0]
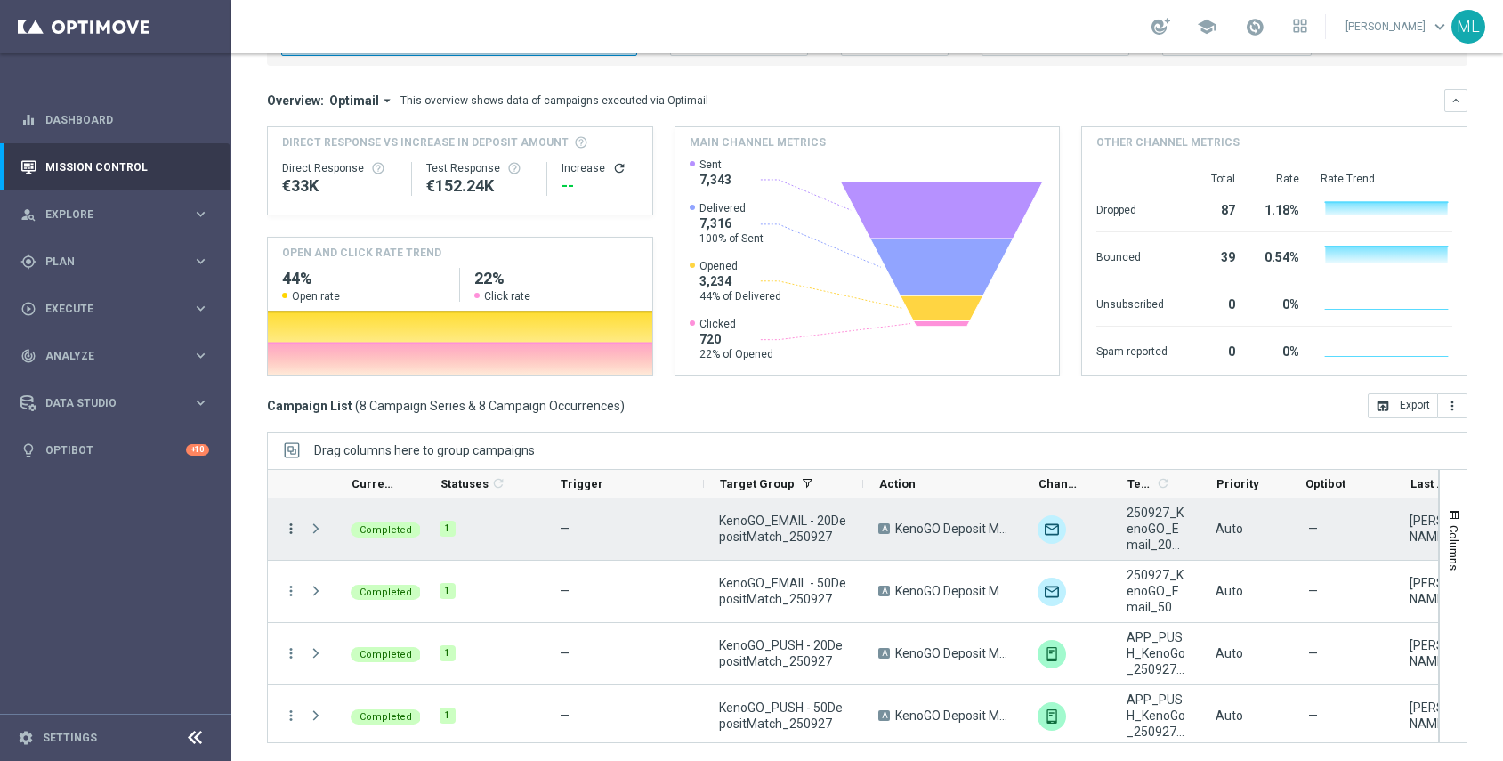
click at [289, 528] on icon "more_vert" at bounding box center [291, 529] width 16 height 16
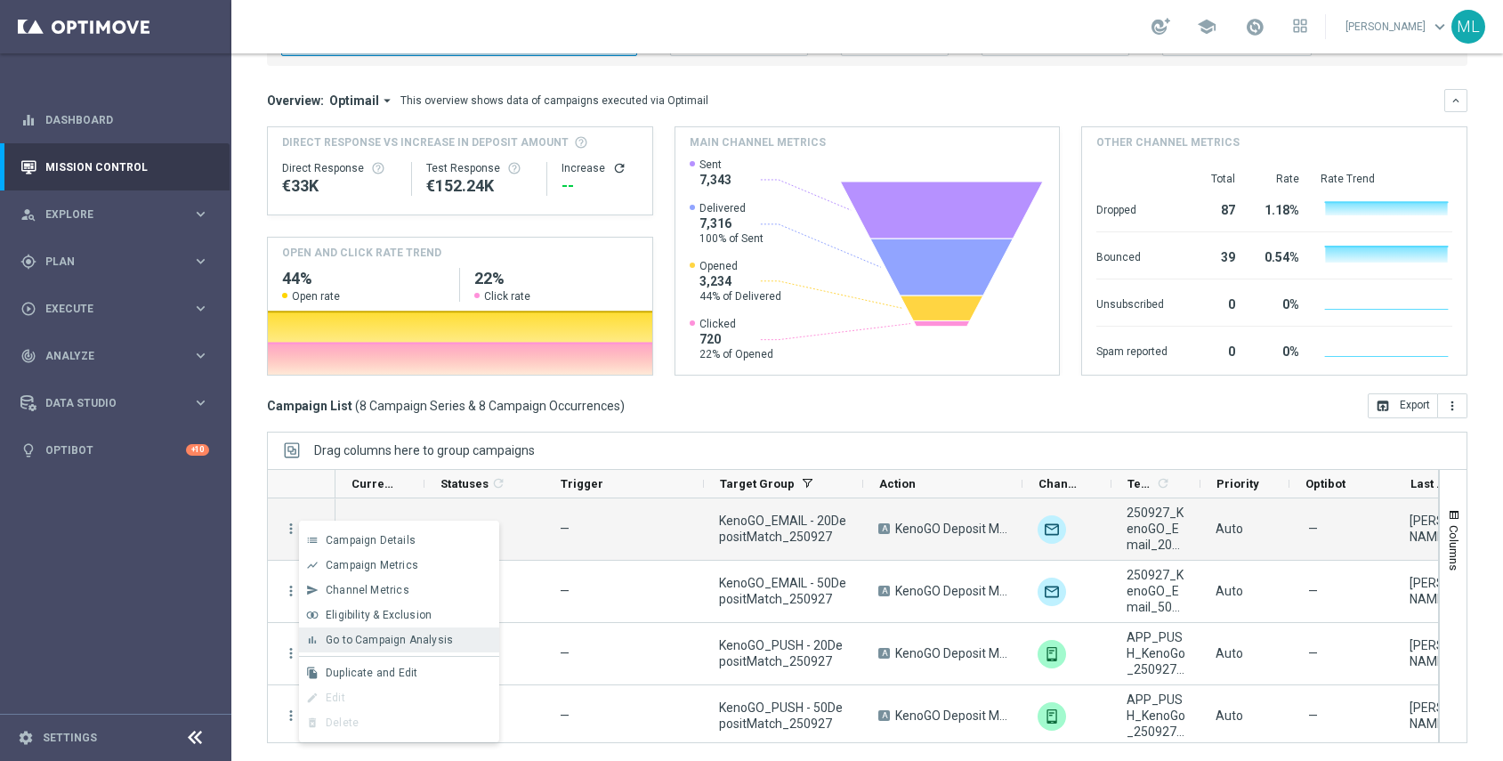
click at [346, 628] on div "bar_chart Go to Campaign Analysis" at bounding box center [399, 640] width 200 height 25
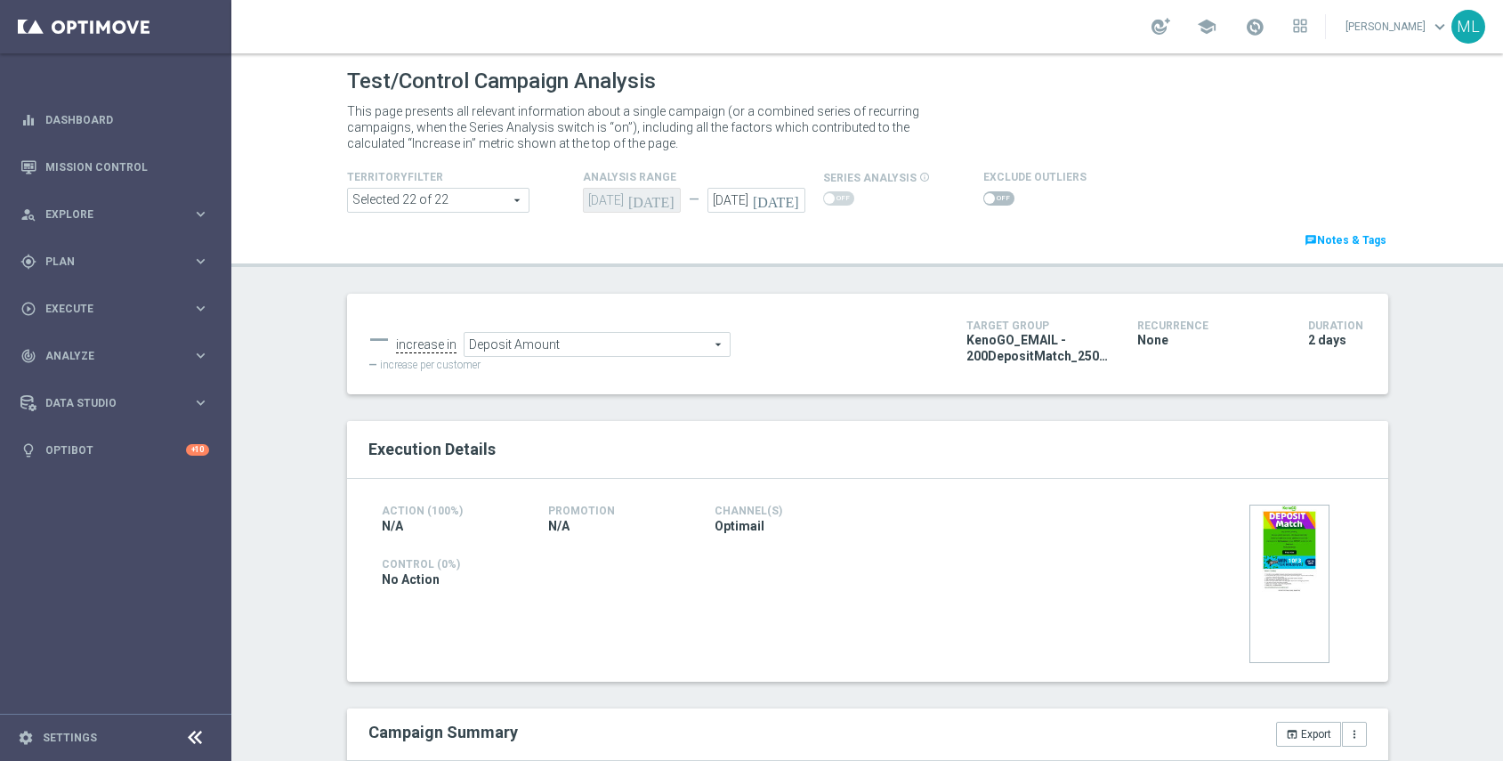
click at [710, 343] on span "Deposit Amount" at bounding box center [597, 344] width 265 height 23
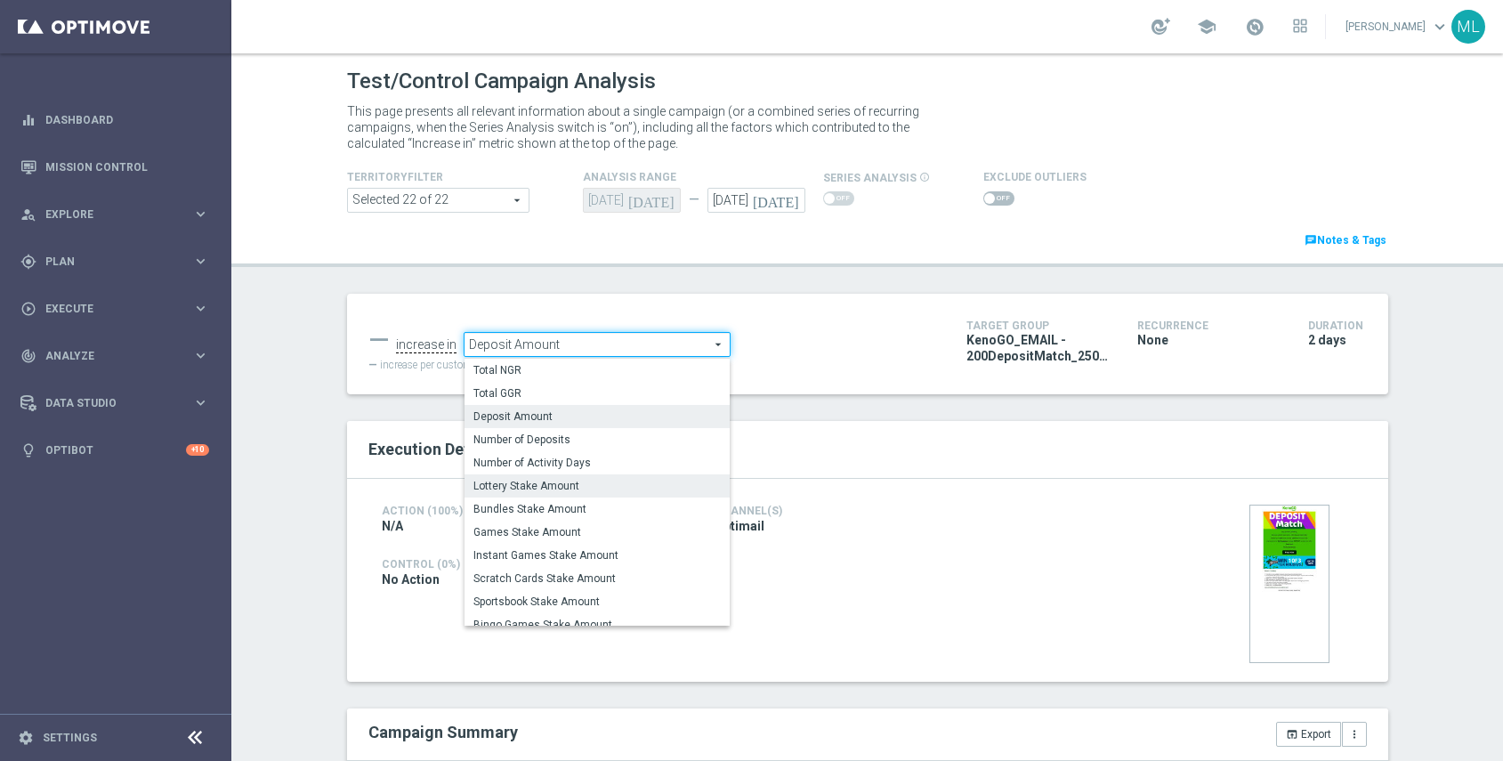
click at [611, 482] on span "Lottery Stake Amount" at bounding box center [597, 486] width 247 height 14
type input "Lottery Stake Amount"
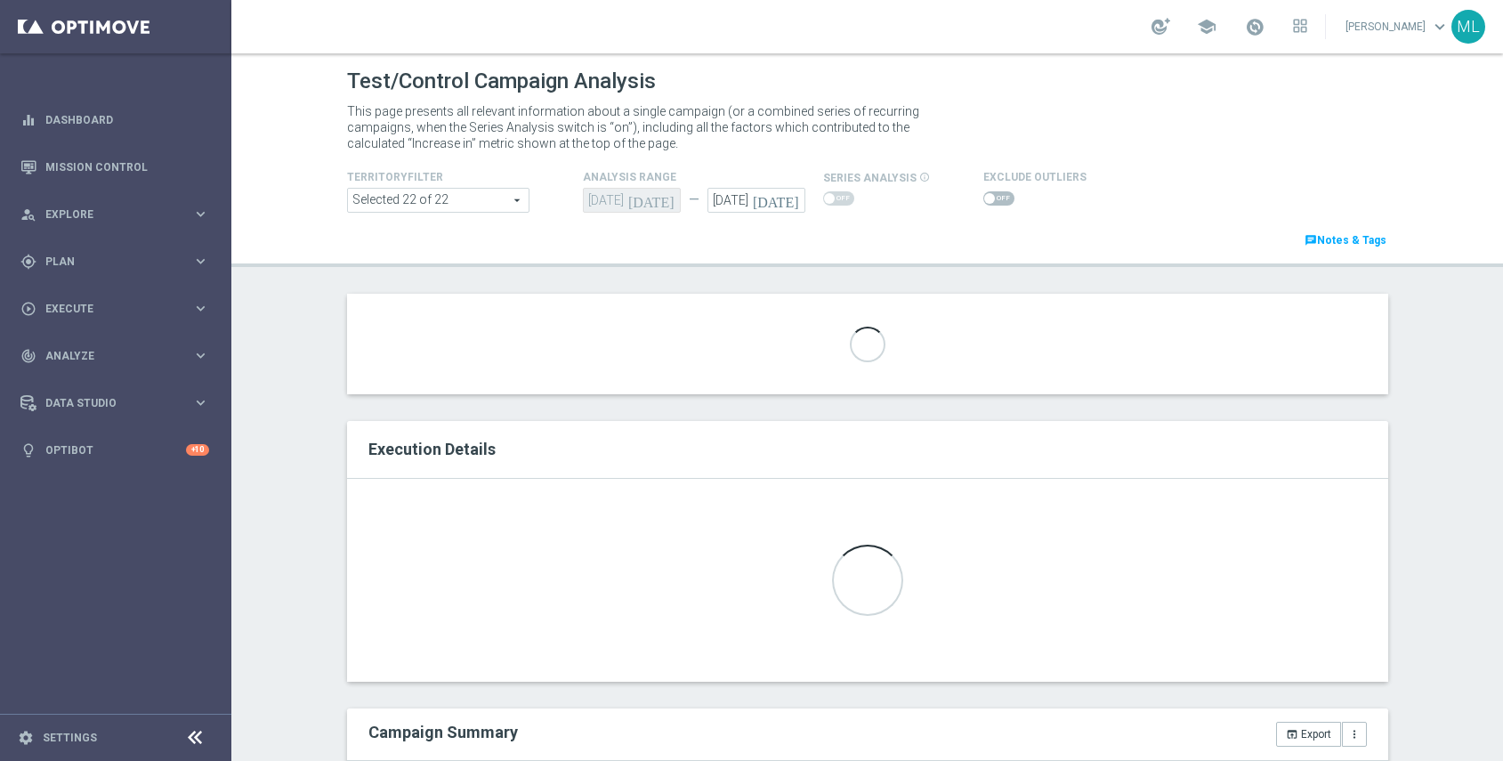
click at [794, 200] on icon "[DATE]" at bounding box center [779, 198] width 53 height 20
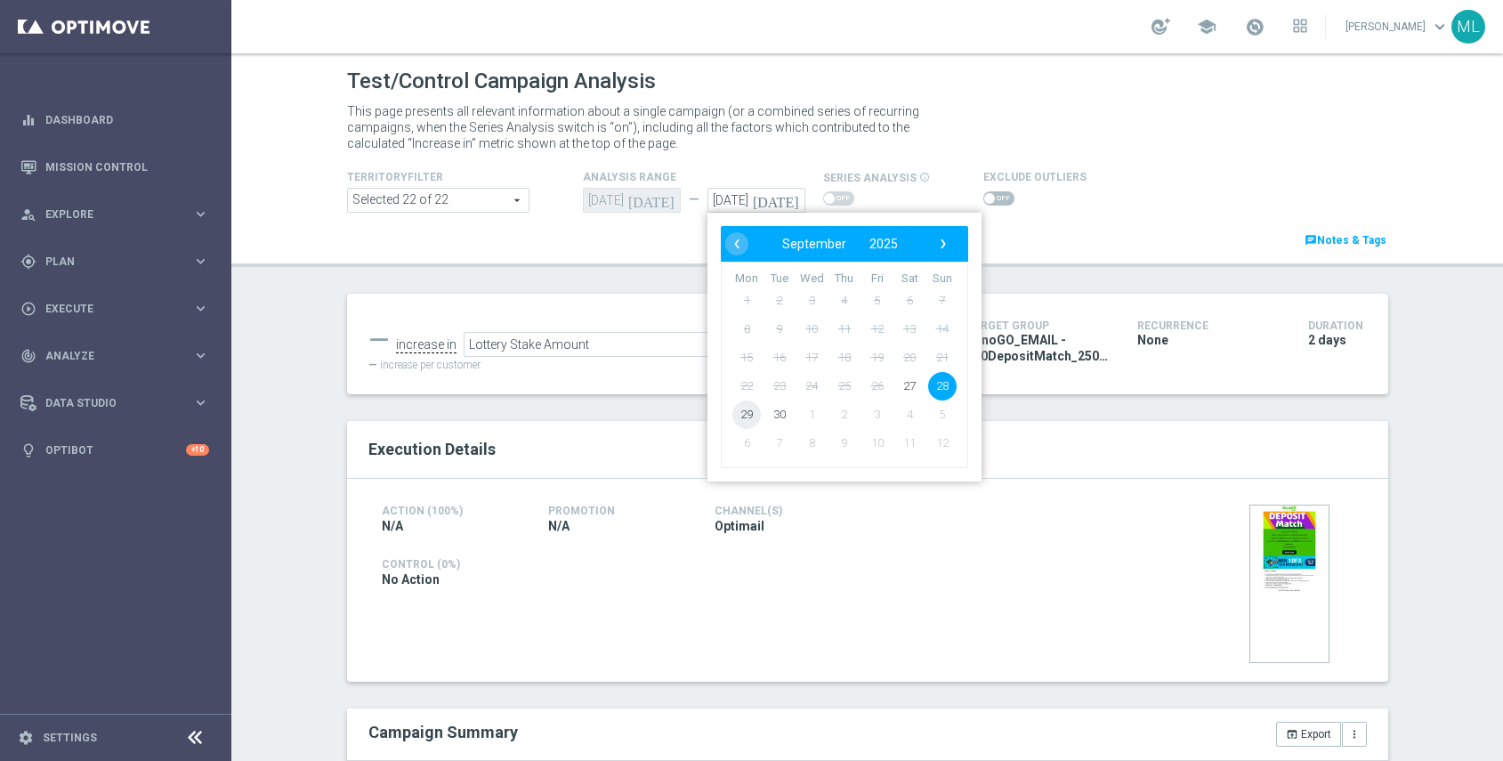
click at [737, 407] on span "29" at bounding box center [747, 415] width 28 height 28
type input "[DATE]"
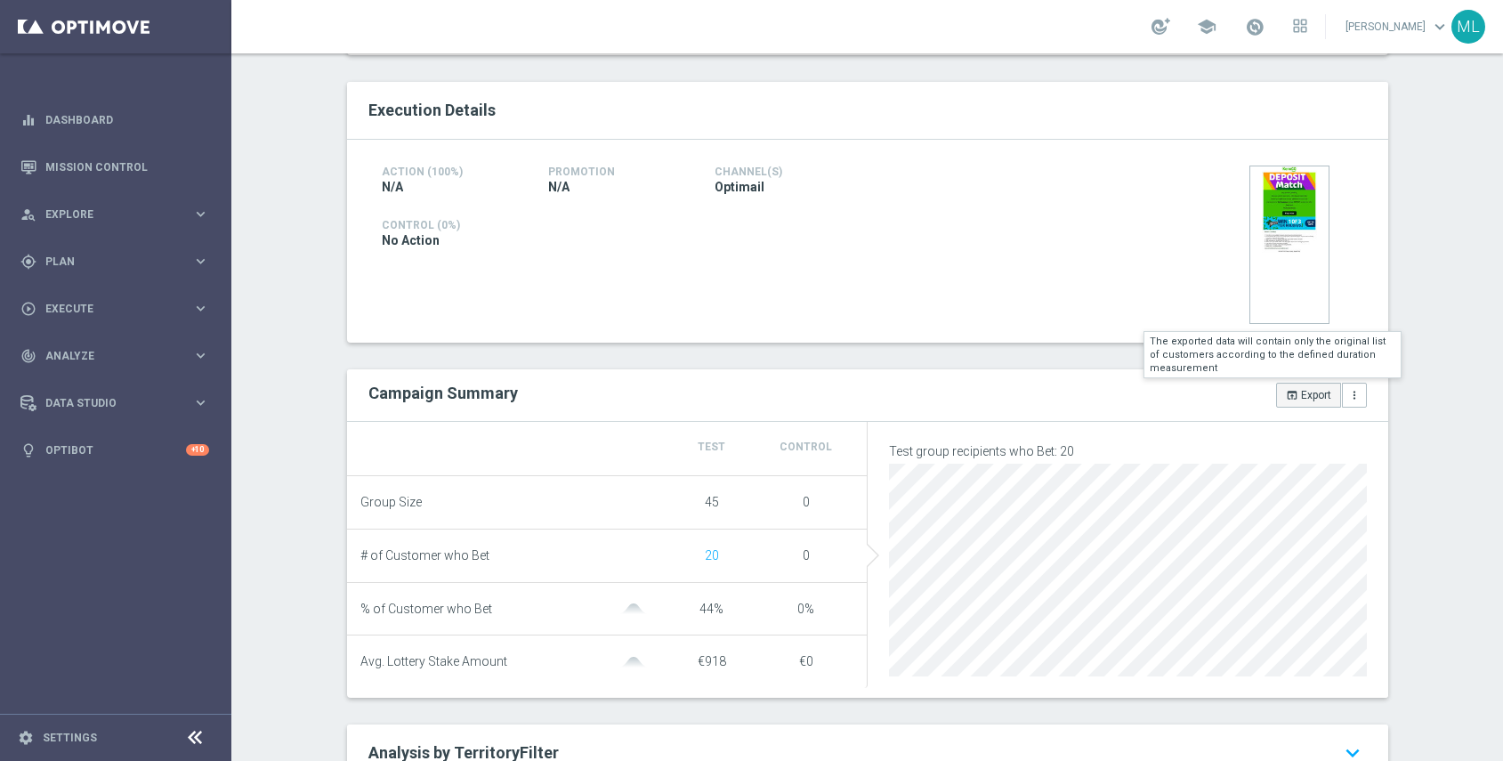
click at [1302, 401] on button "open_in_browser Export" at bounding box center [1308, 395] width 65 height 25
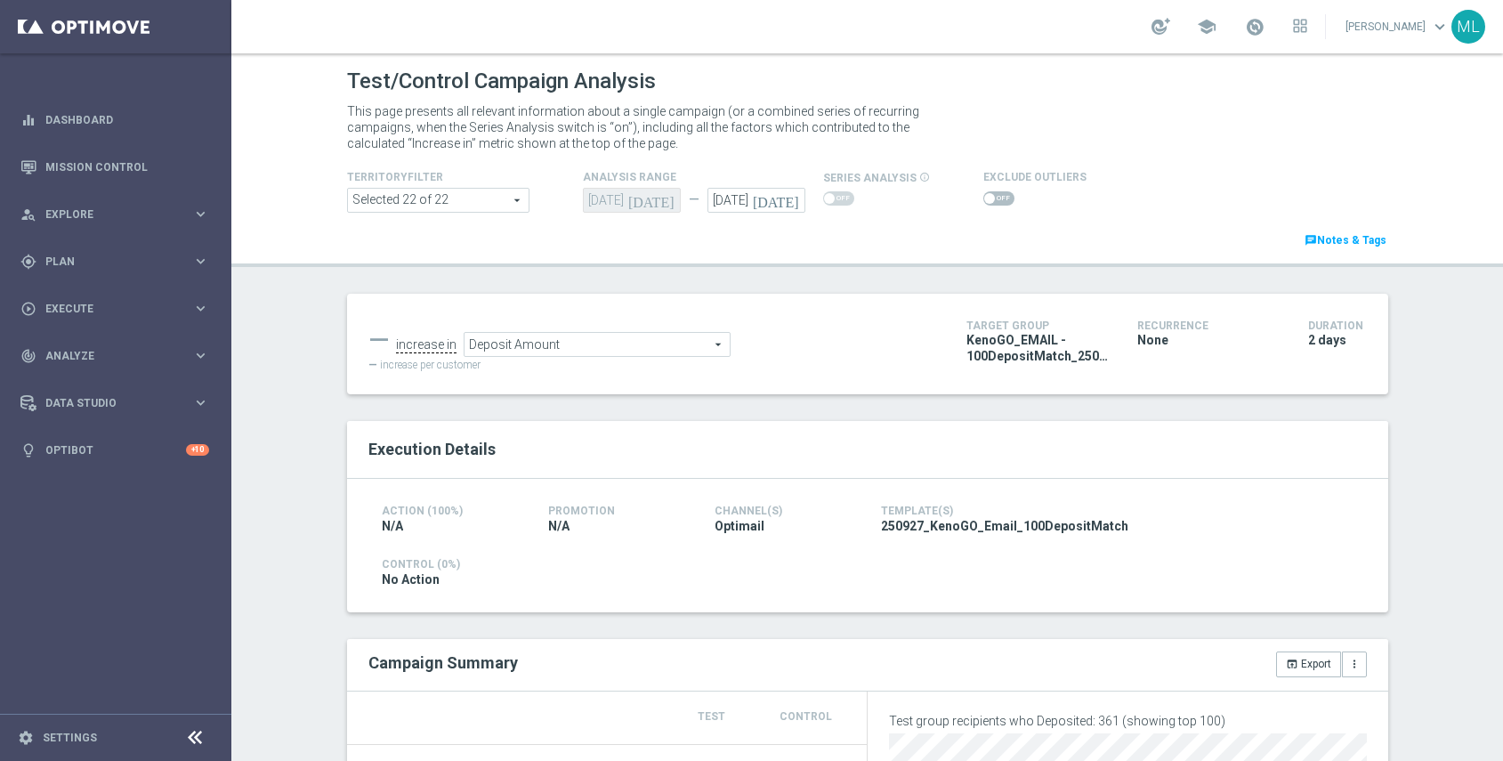
click at [636, 347] on span "Deposit Amount" at bounding box center [597, 344] width 265 height 23
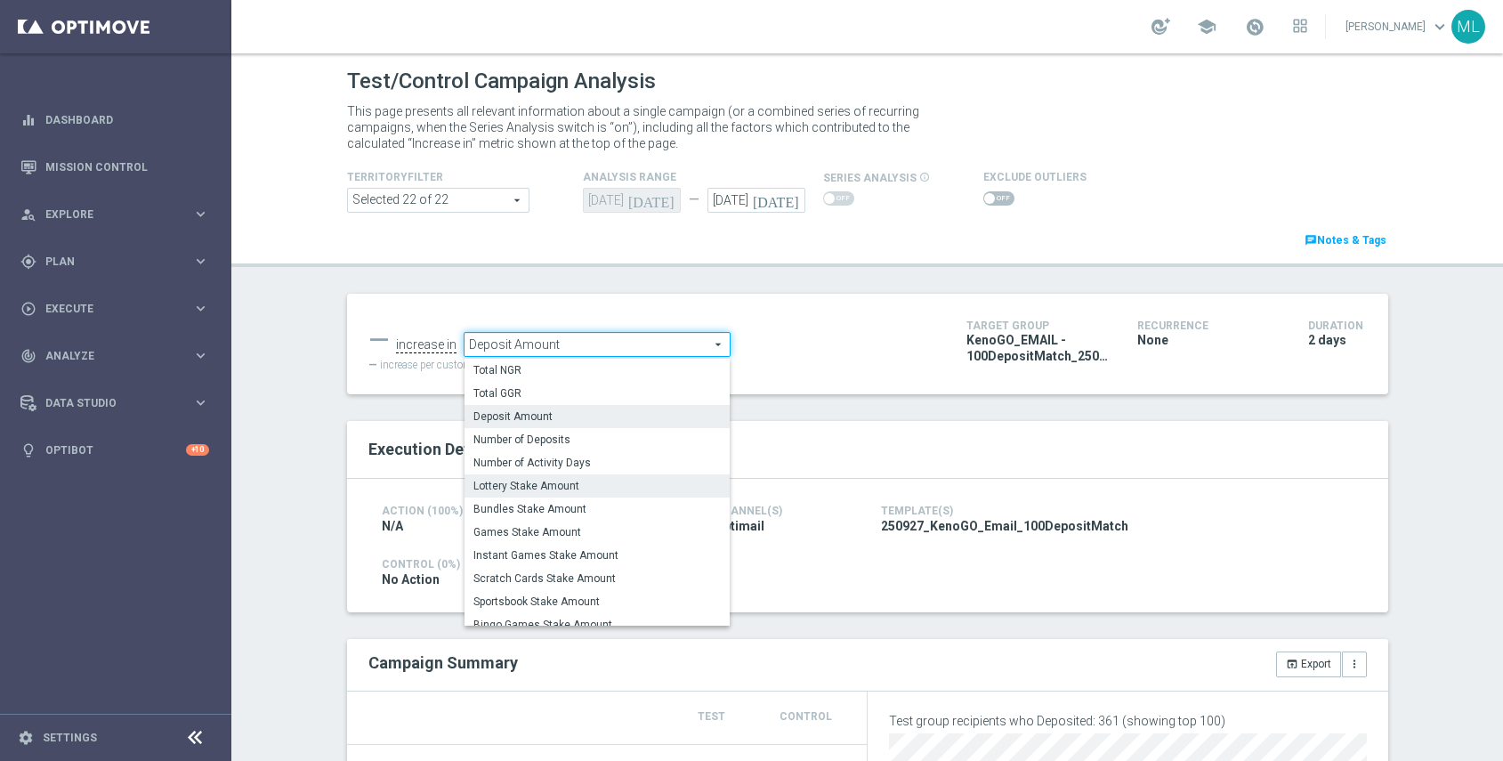
click at [590, 486] on span "Lottery Stake Amount" at bounding box center [597, 486] width 247 height 14
type input "Lottery Stake Amount"
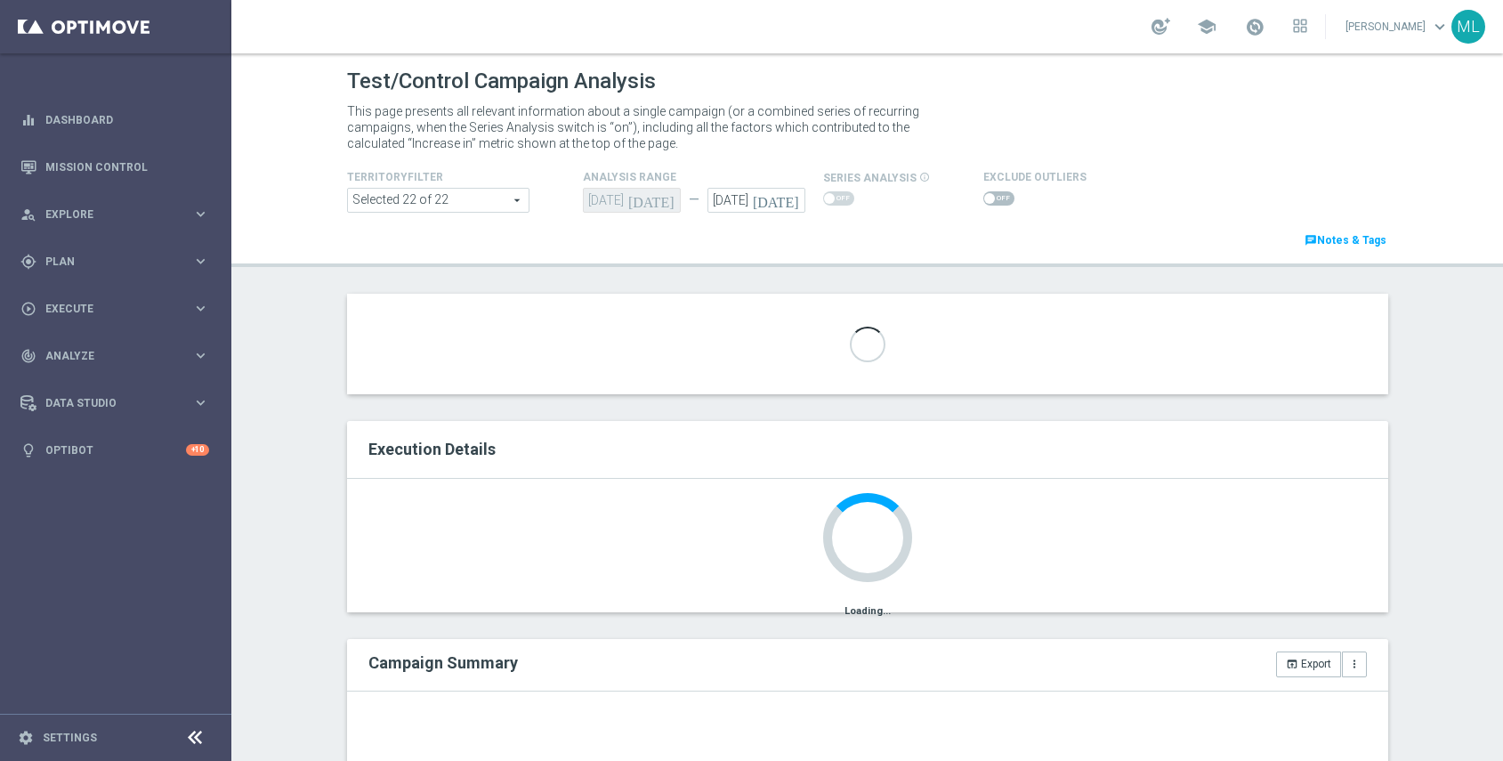
click at [794, 205] on icon "[DATE]" at bounding box center [779, 198] width 53 height 20
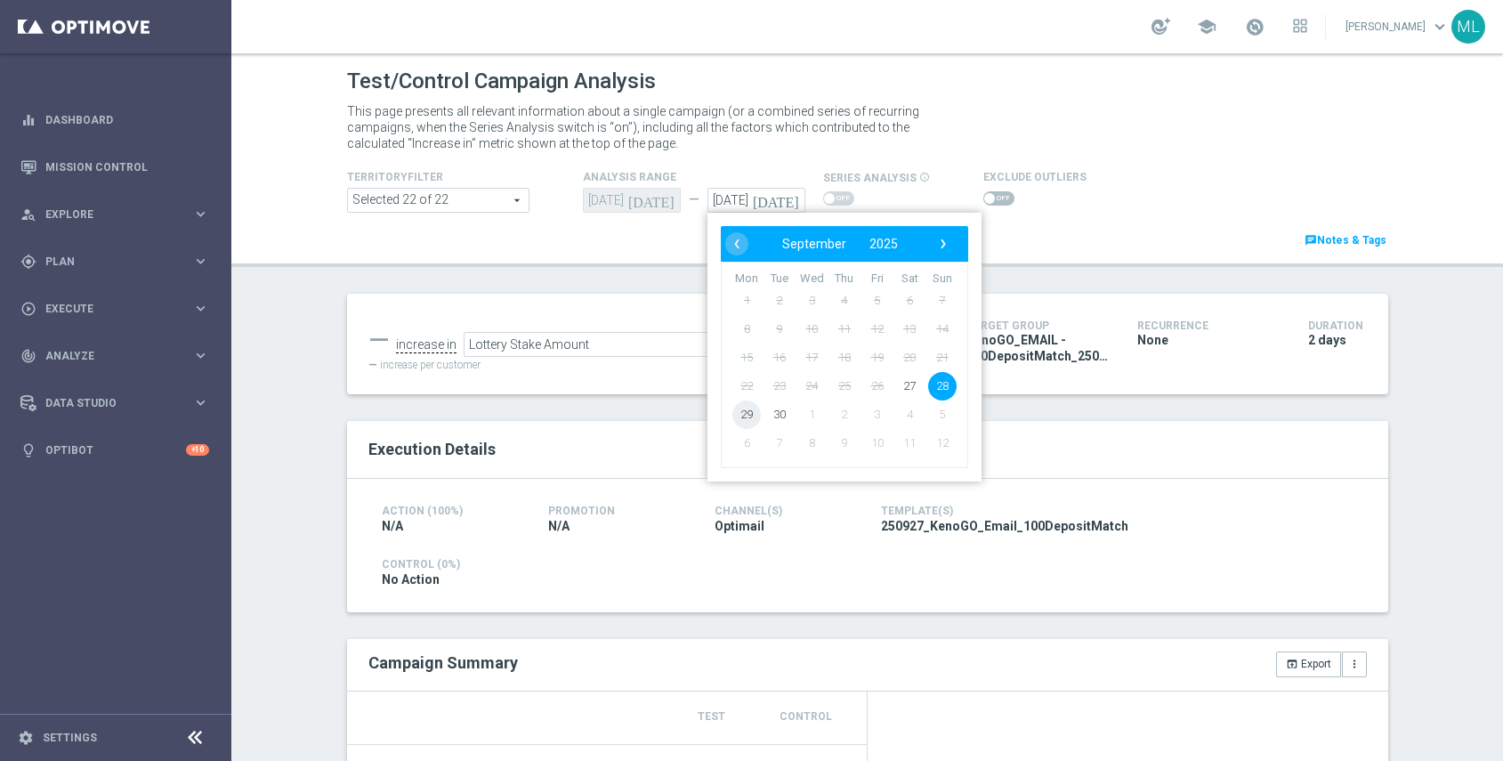
click at [754, 409] on span "29" at bounding box center [747, 415] width 28 height 28
type input "[DATE]"
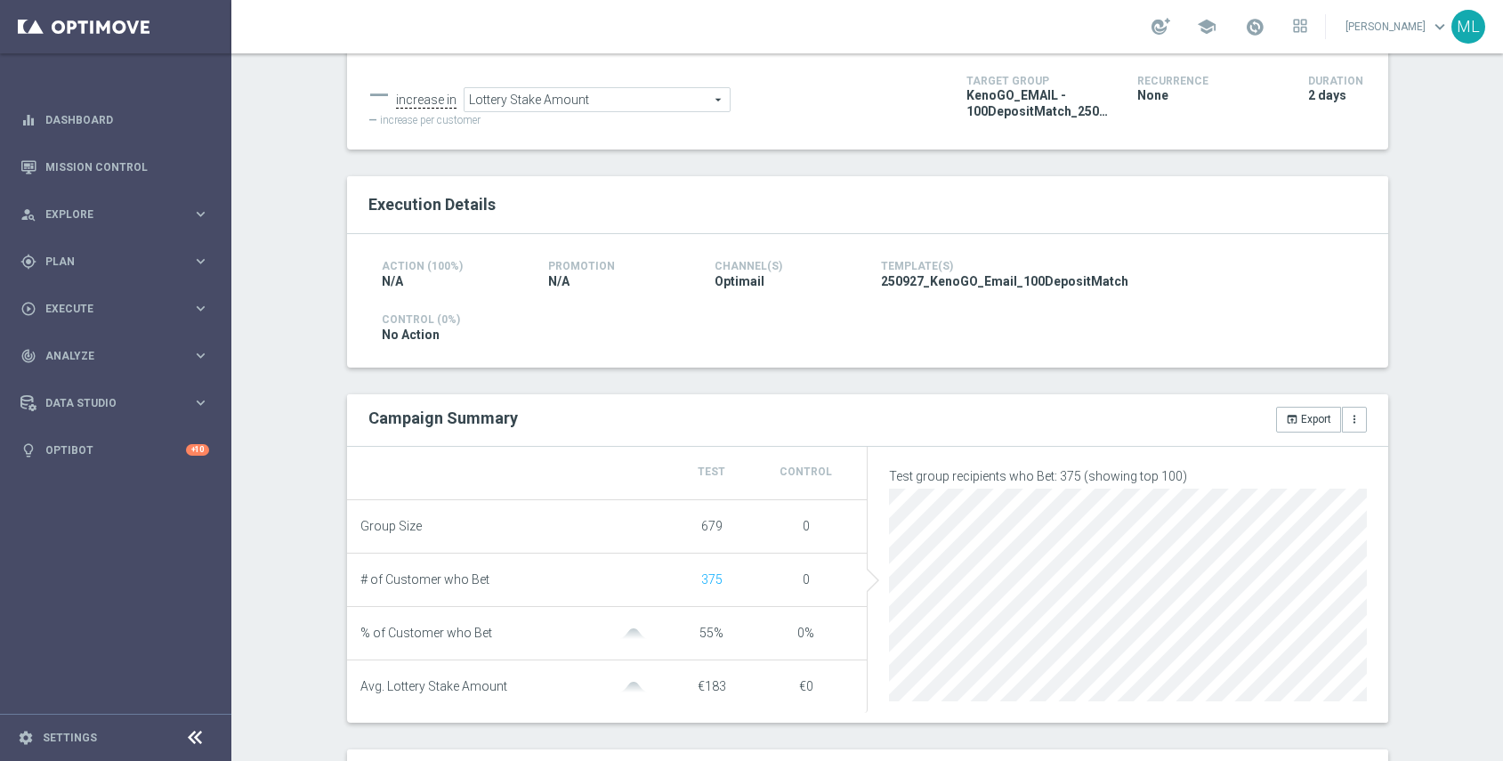
scroll to position [248, 0]
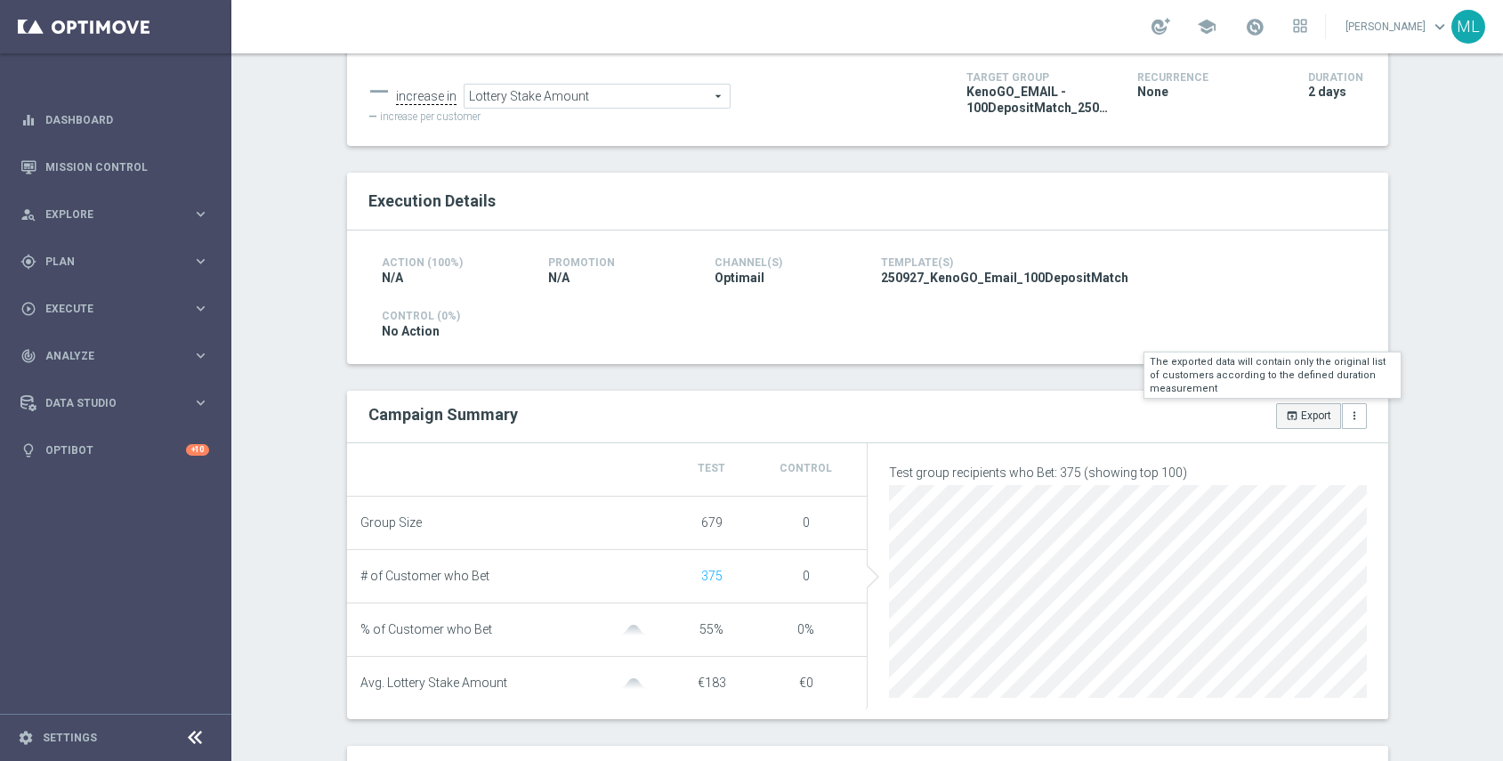
click at [1302, 417] on button "open_in_browser Export" at bounding box center [1308, 415] width 65 height 25
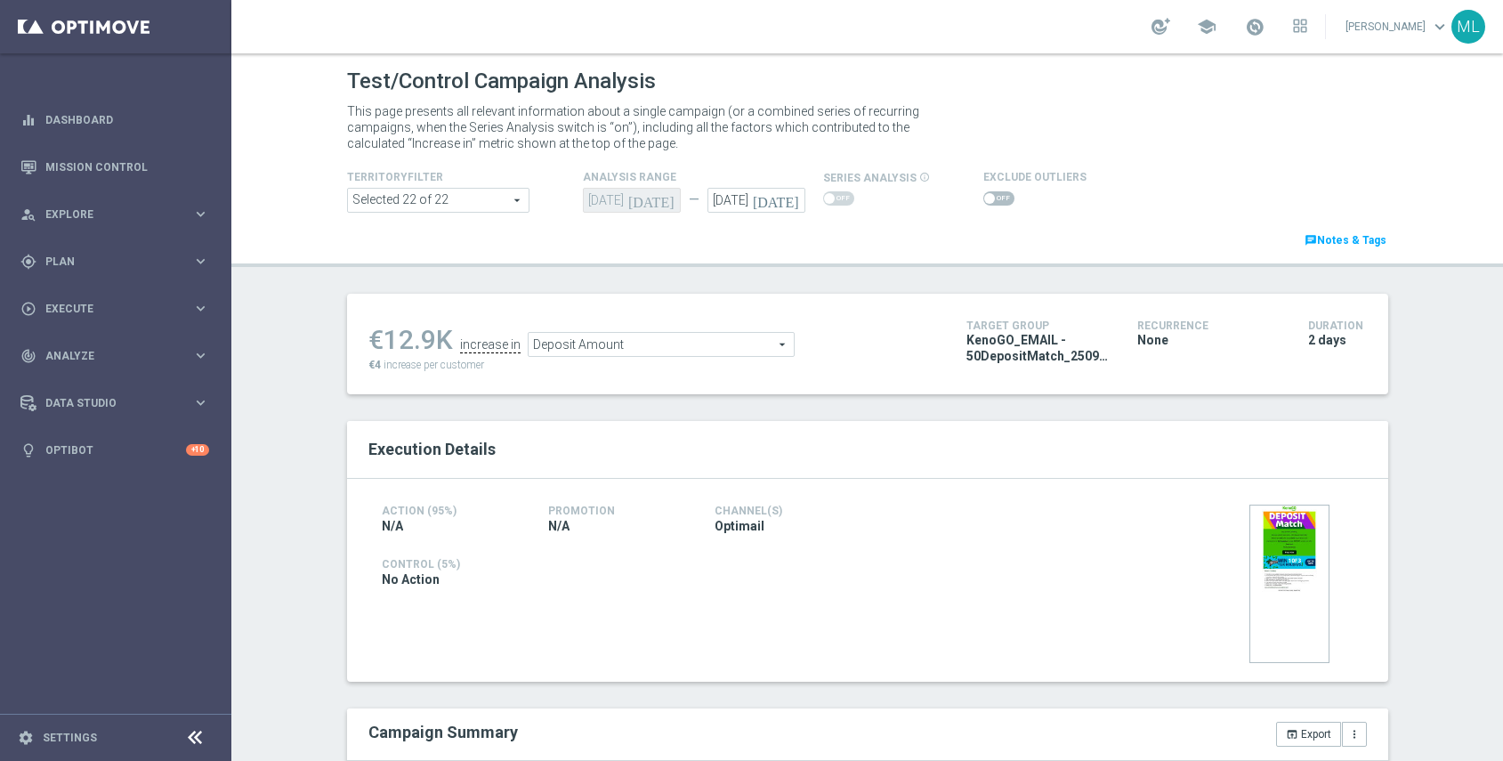
click at [666, 344] on span "Deposit Amount" at bounding box center [661, 344] width 265 height 23
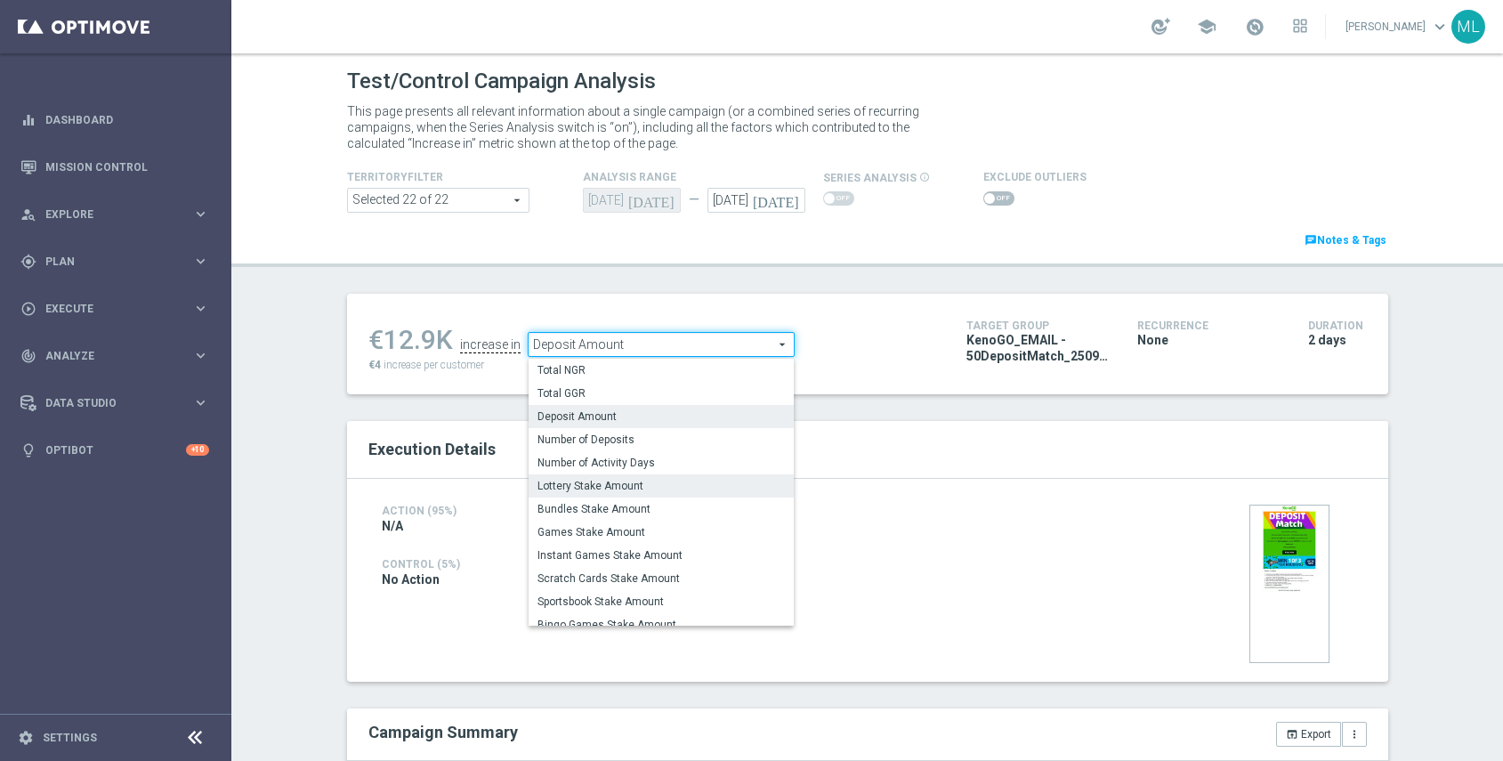
click at [652, 478] on label "Lottery Stake Amount" at bounding box center [661, 485] width 265 height 23
type input "Lottery Stake Amount"
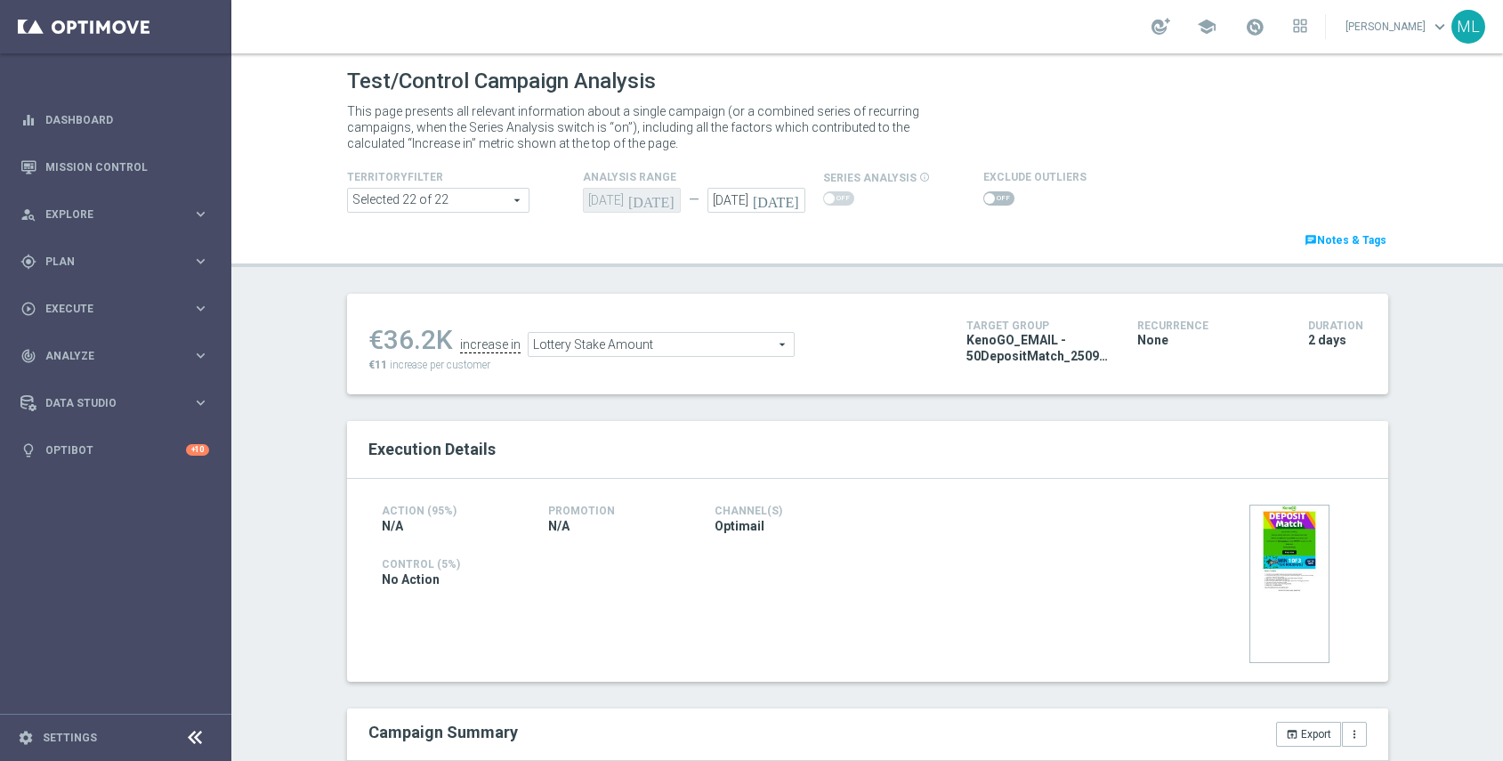
click at [798, 202] on icon "[DATE]" at bounding box center [779, 198] width 53 height 20
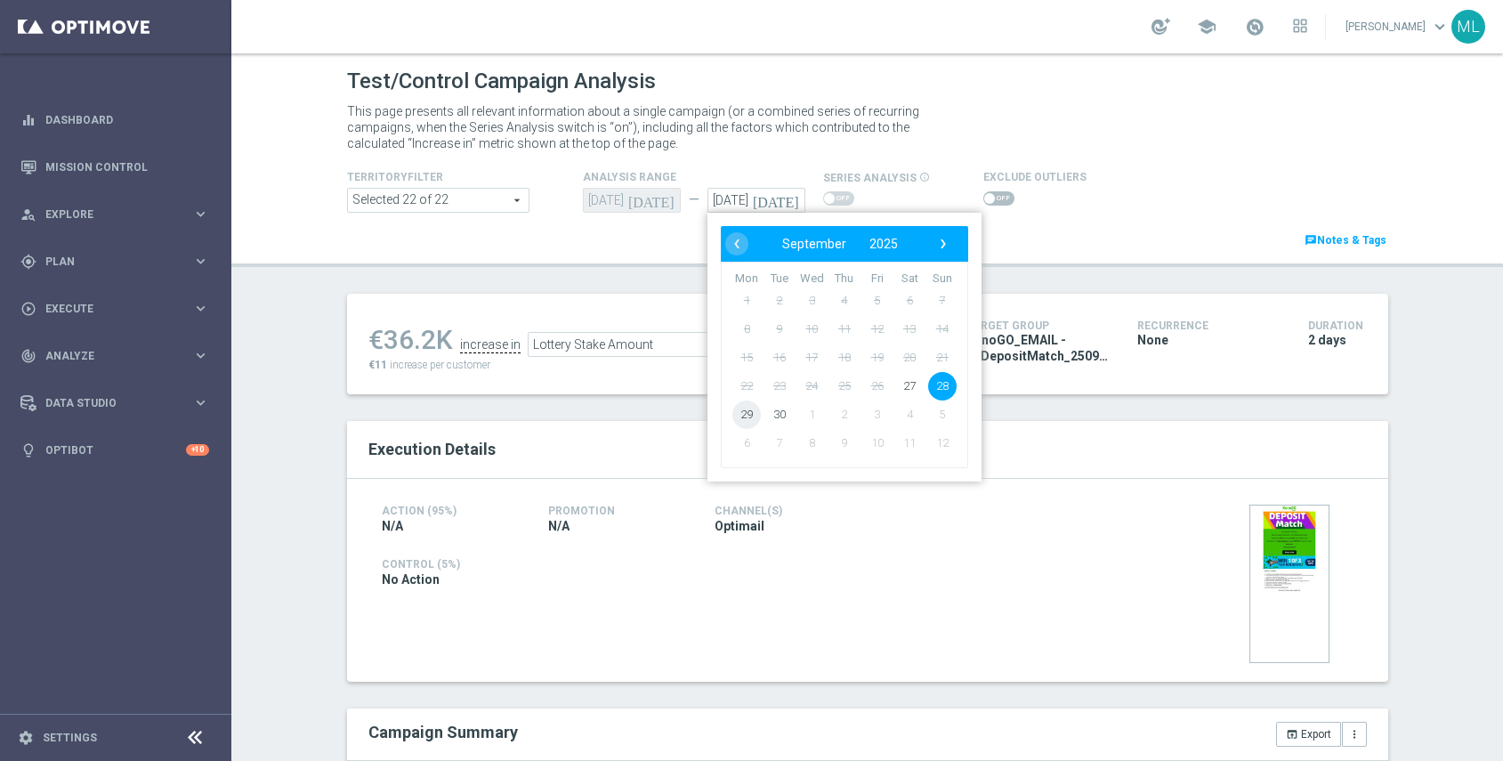
click at [749, 413] on span "29" at bounding box center [747, 415] width 28 height 28
type input "[DATE]"
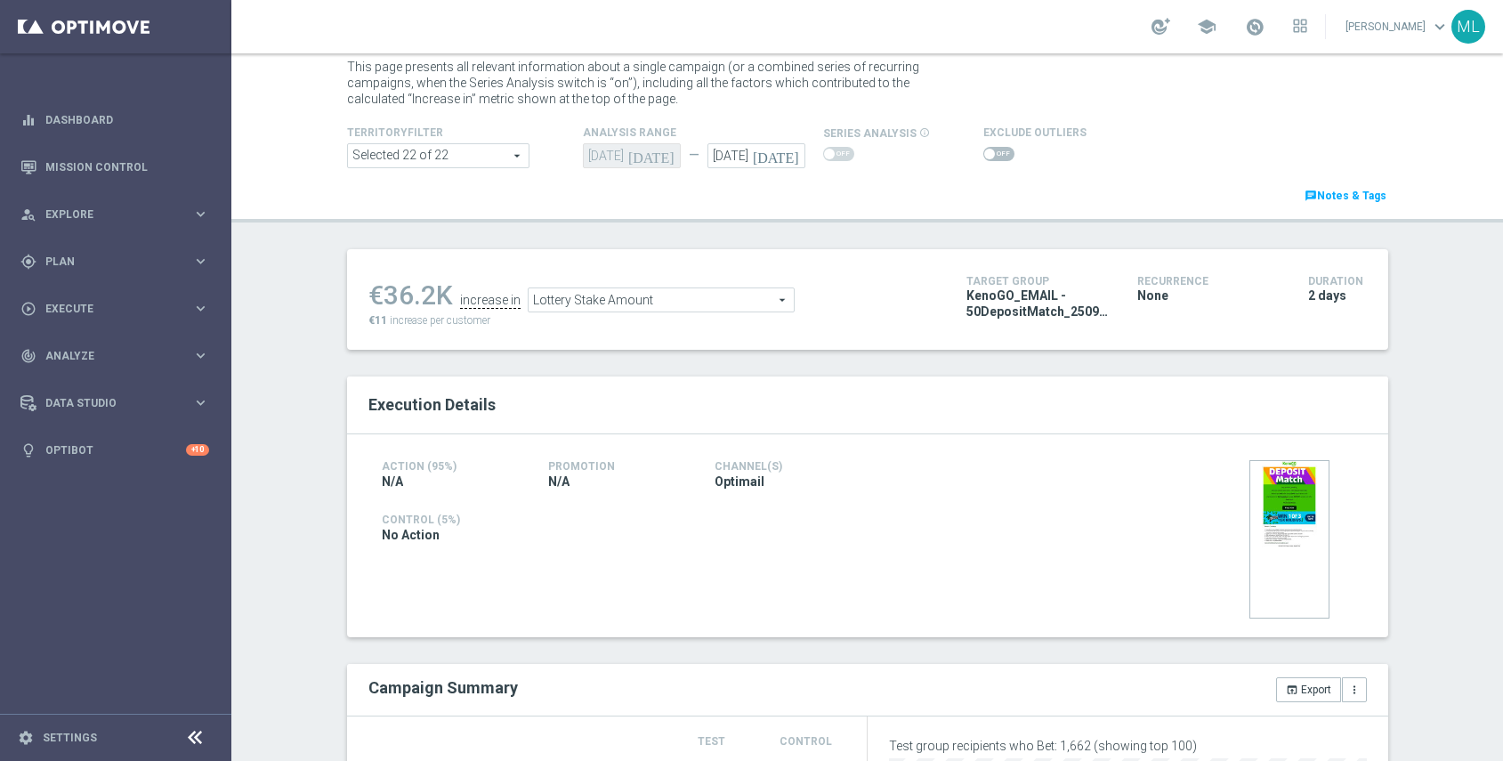
scroll to position [45, 0]
click at [1306, 690] on button "open_in_browser Export" at bounding box center [1308, 688] width 65 height 25
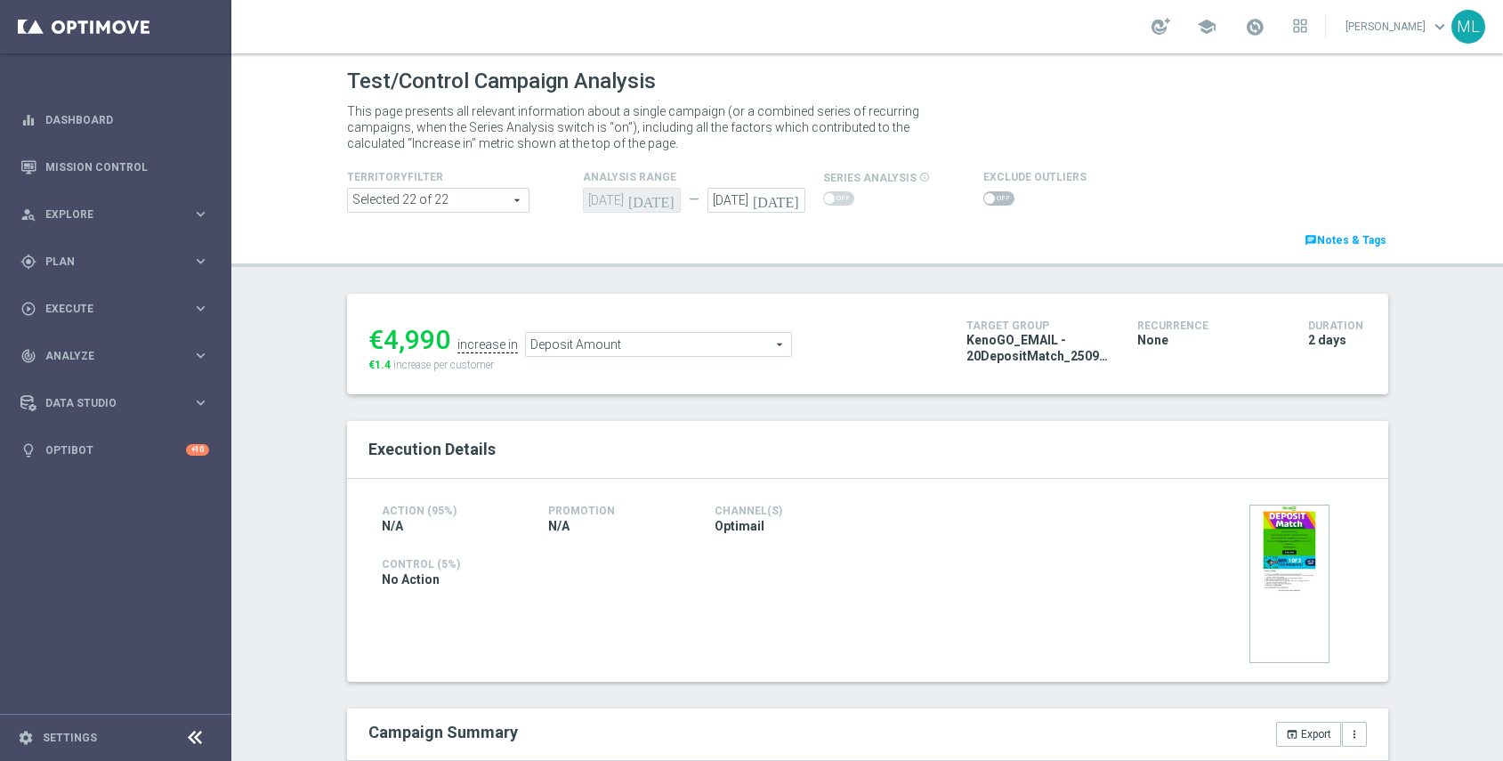
click at [791, 202] on icon "[DATE]" at bounding box center [779, 198] width 53 height 20
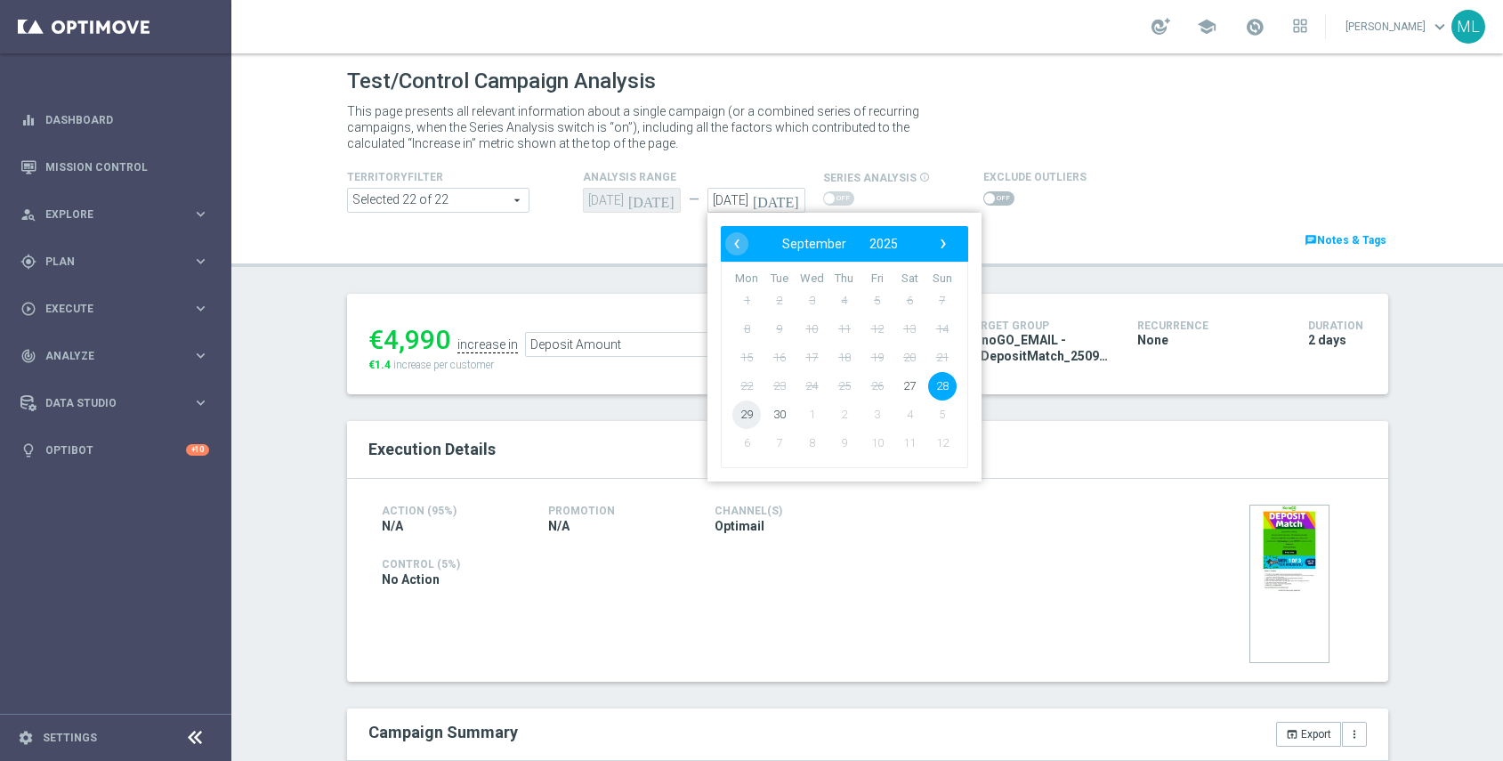
click at [747, 408] on span "29" at bounding box center [747, 415] width 28 height 28
type input "[DATE]"
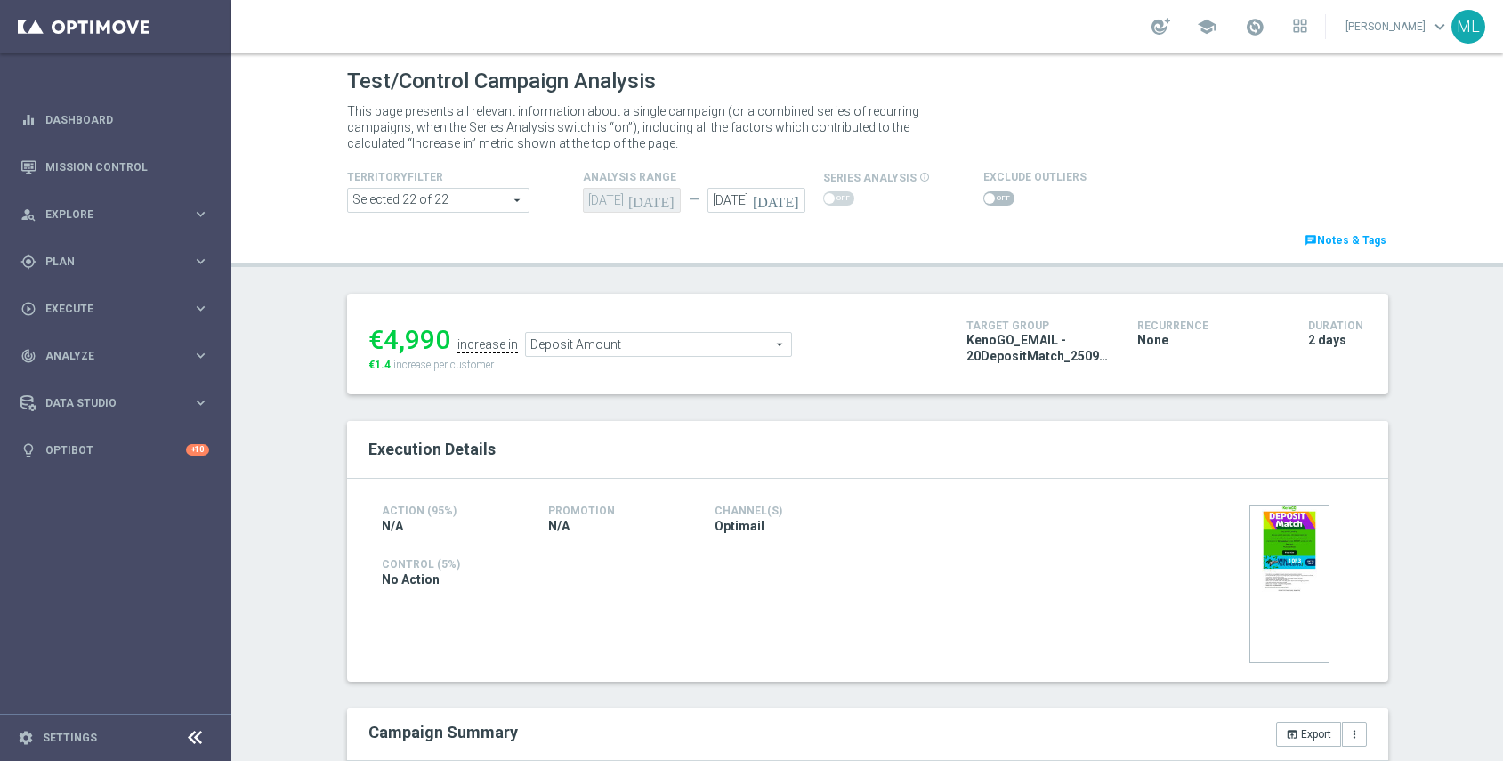
click at [719, 352] on span "Deposit Amount" at bounding box center [658, 344] width 265 height 23
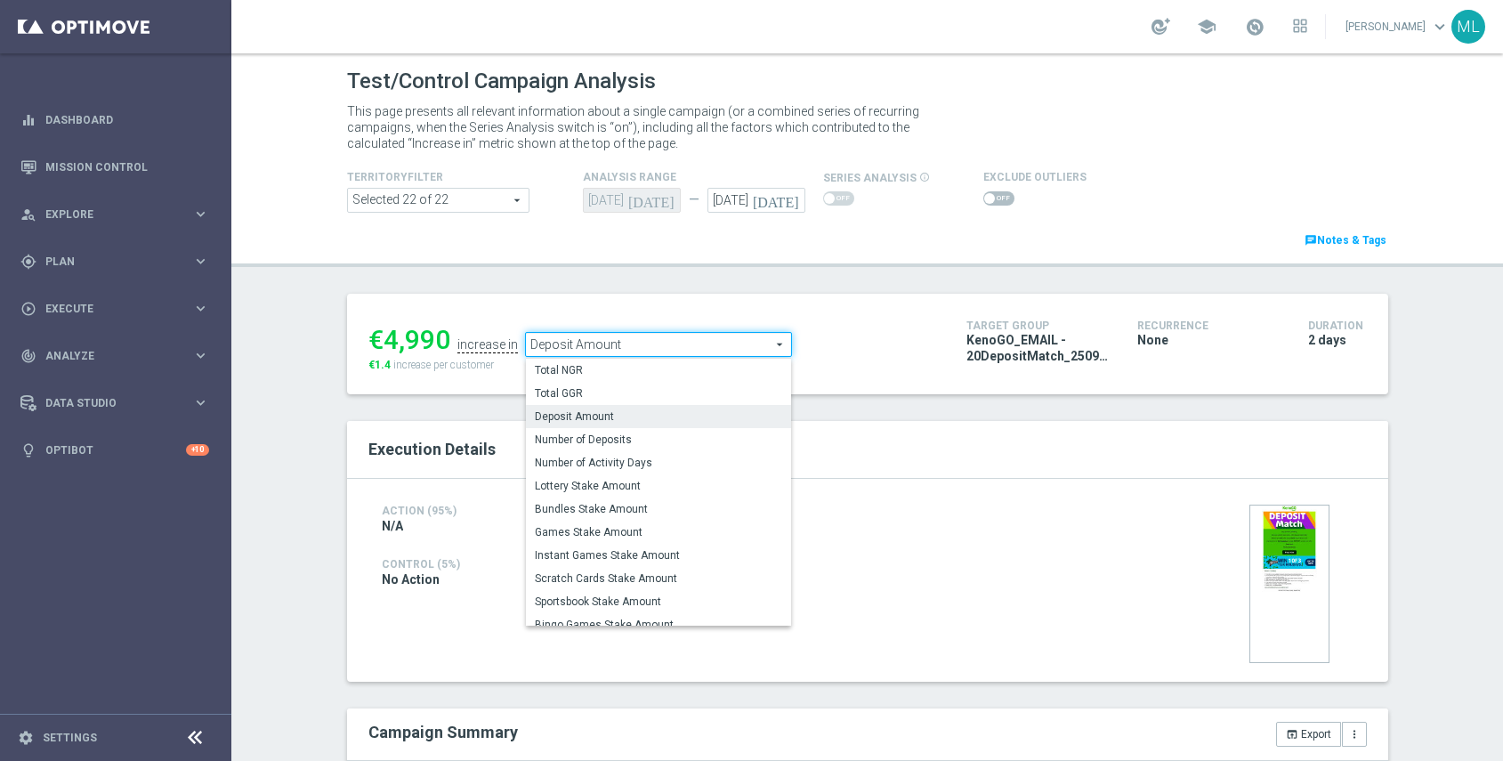
click at [636, 490] on span "Lottery Stake Amount" at bounding box center [658, 486] width 247 height 14
type input "Lottery Stake Amount"
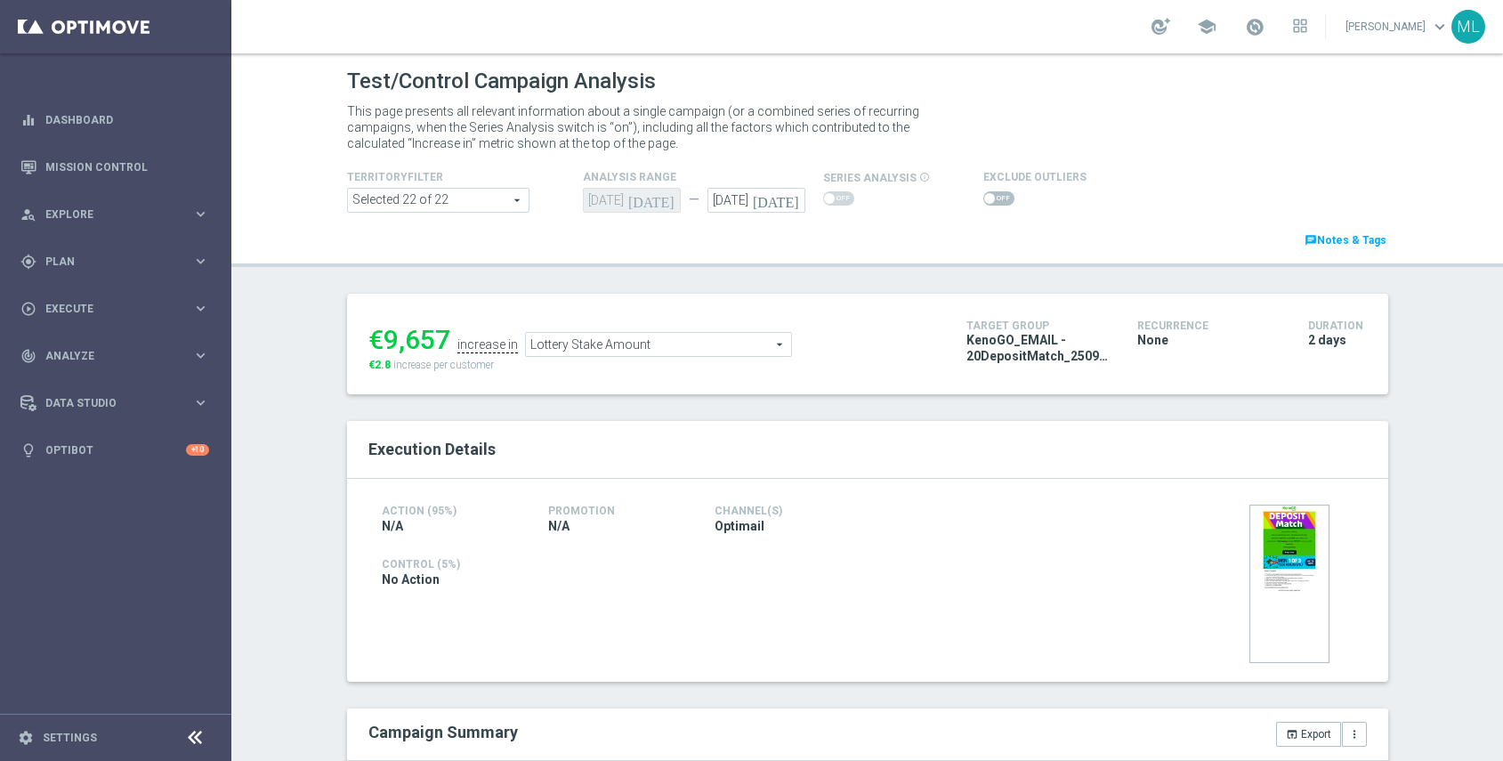
scroll to position [14, 0]
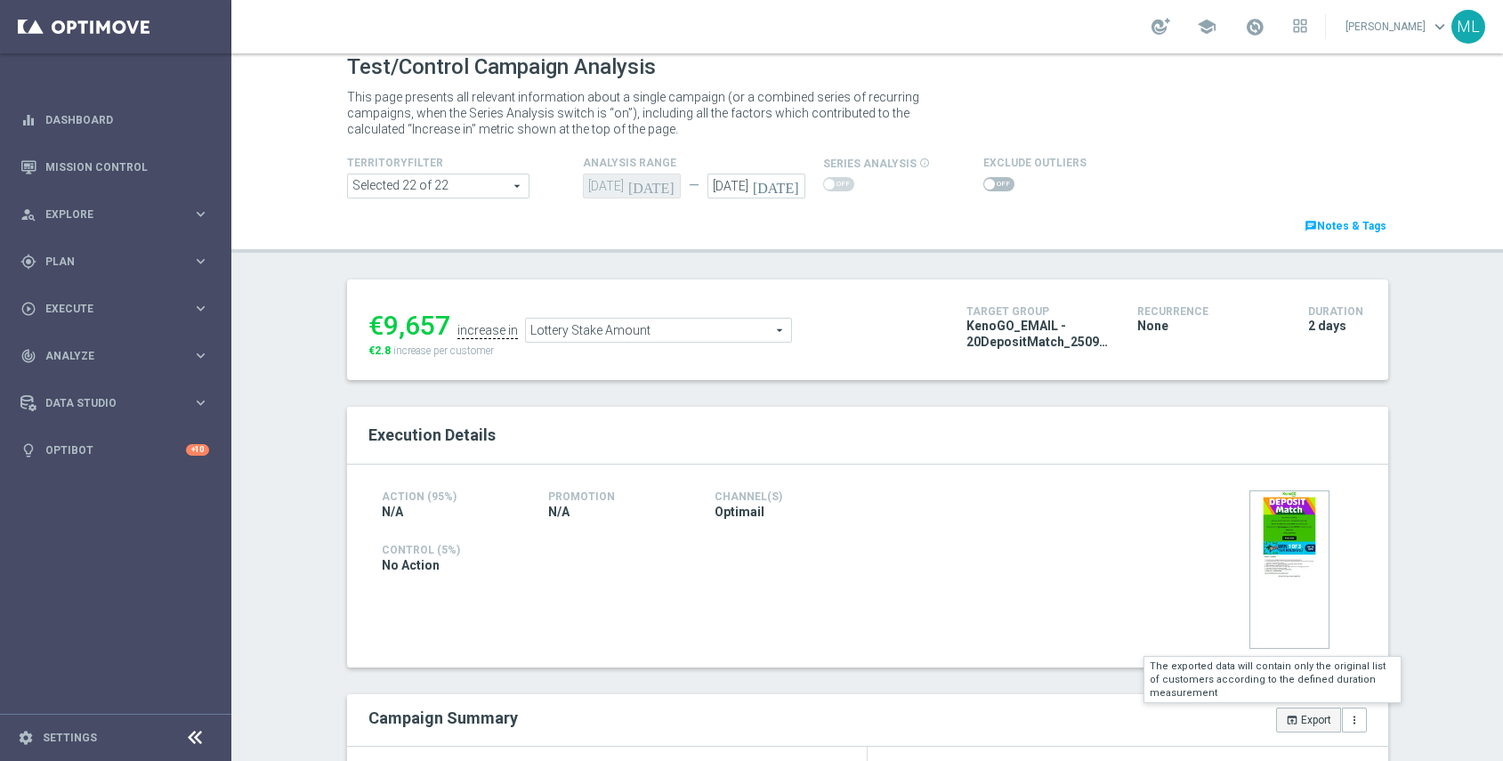
click at [1300, 717] on button "open_in_browser Export" at bounding box center [1308, 720] width 65 height 25
